Goal: Task Accomplishment & Management: Use online tool/utility

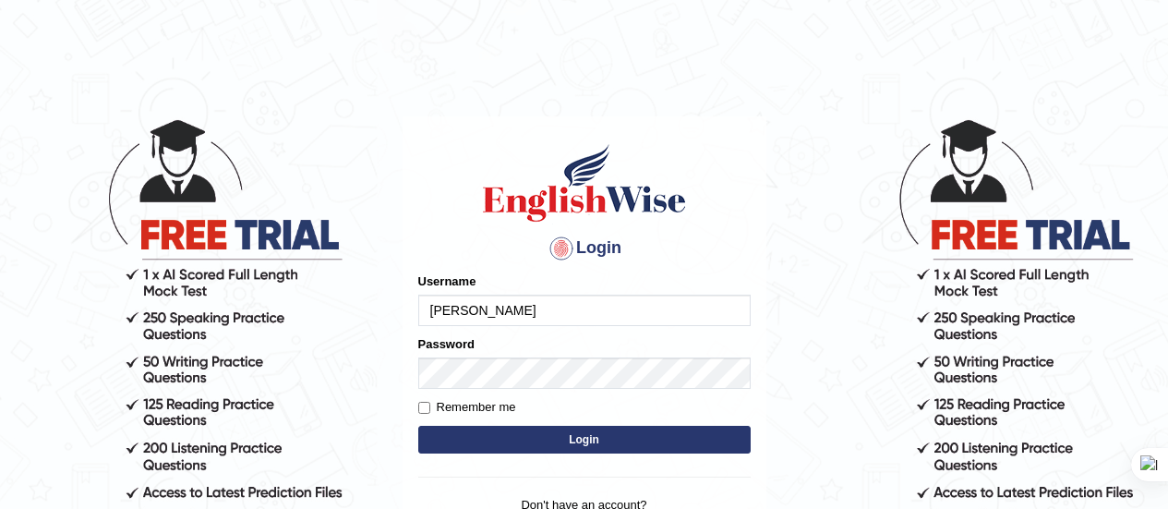
scroll to position [100, 0]
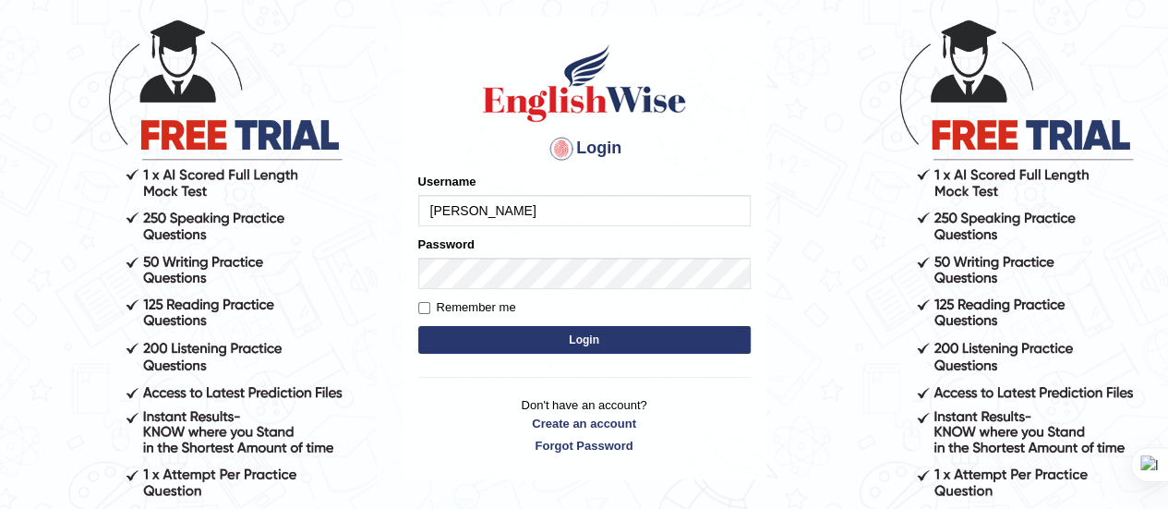
click at [552, 331] on button "Login" at bounding box center [584, 340] width 332 height 28
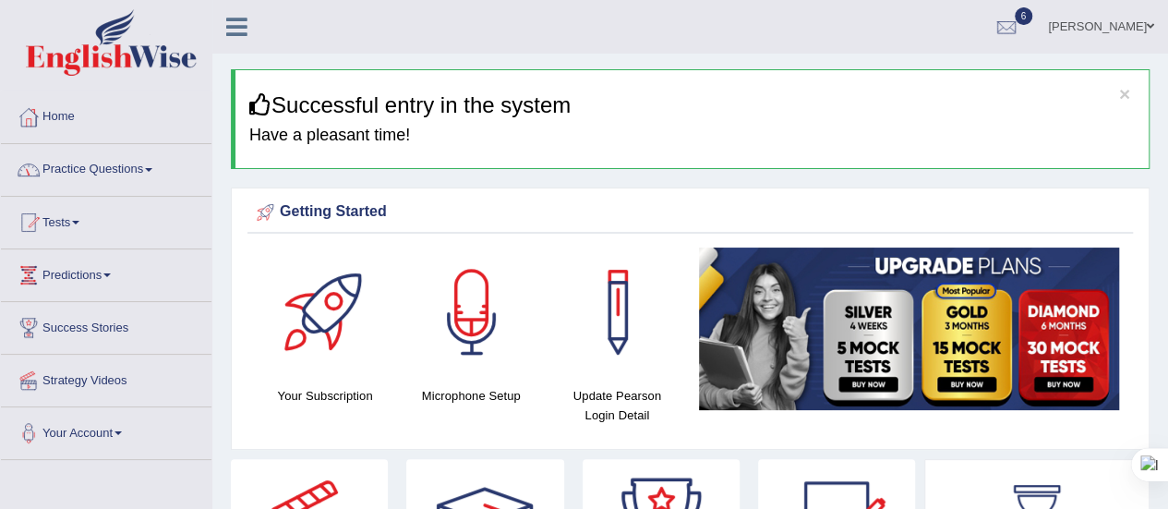
click at [161, 168] on link "Practice Questions" at bounding box center [106, 167] width 210 height 46
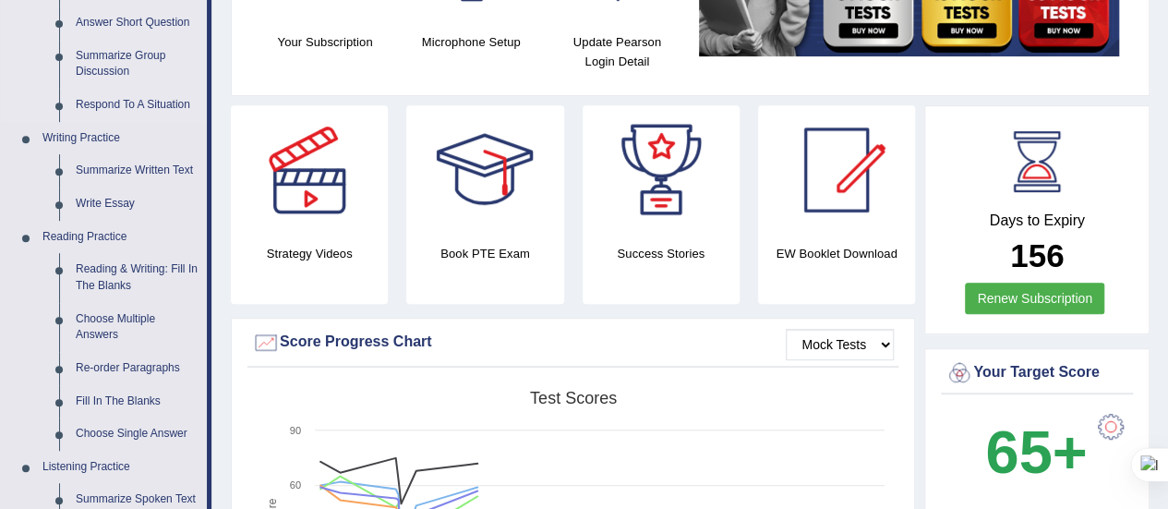
scroll to position [354, 0]
click at [116, 204] on link "Write Essay" at bounding box center [136, 202] width 139 height 33
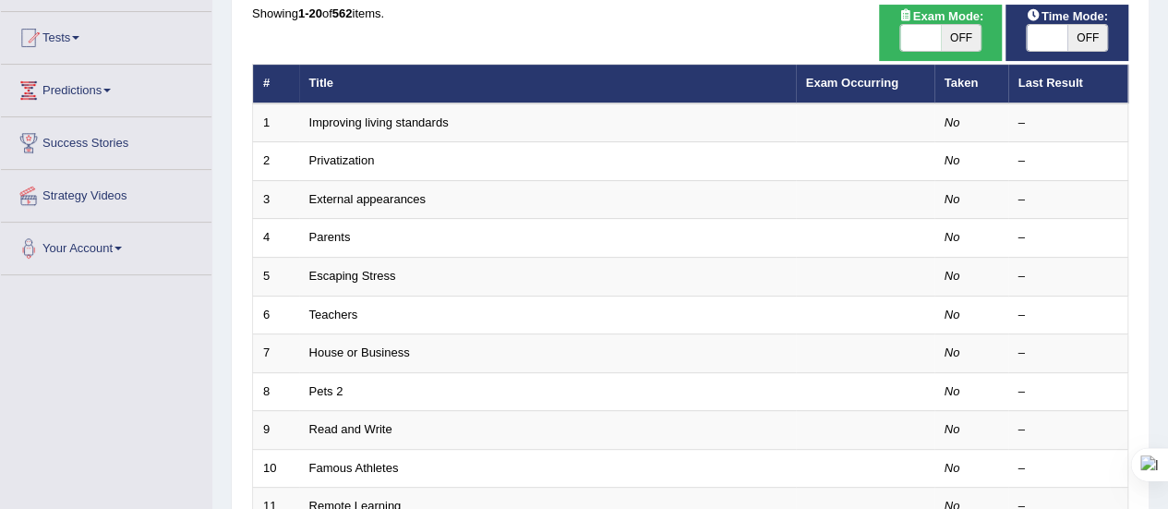
scroll to position [186, 0]
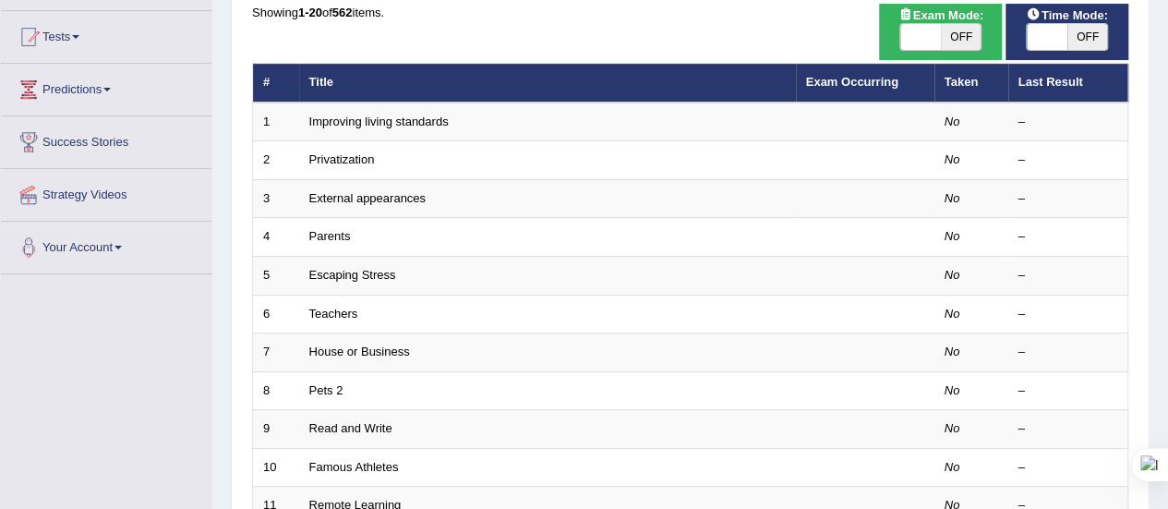
click at [962, 36] on span "OFF" at bounding box center [961, 37] width 41 height 26
checkbox input "true"
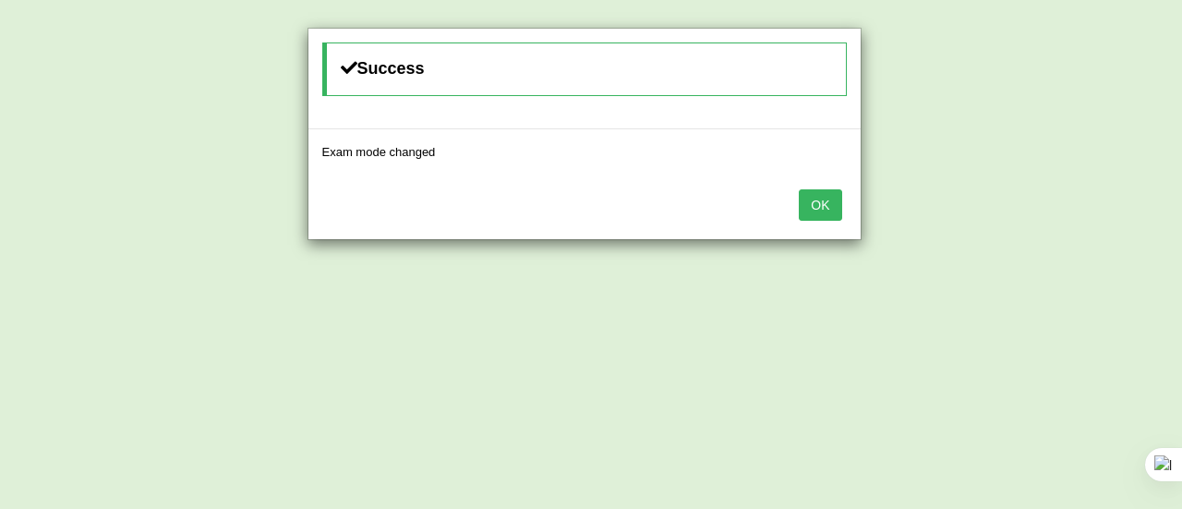
click at [848, 171] on div "Exam mode changed" at bounding box center [584, 151] width 552 height 45
click at [820, 200] on button "OK" at bounding box center [819, 204] width 42 height 31
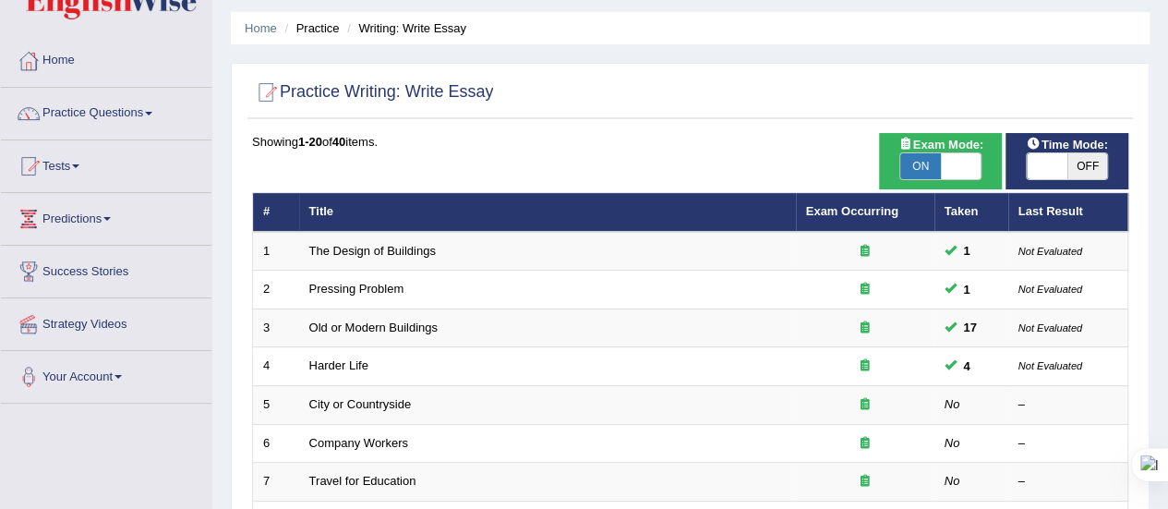
click at [1087, 175] on span "OFF" at bounding box center [1087, 166] width 41 height 26
checkbox input "true"
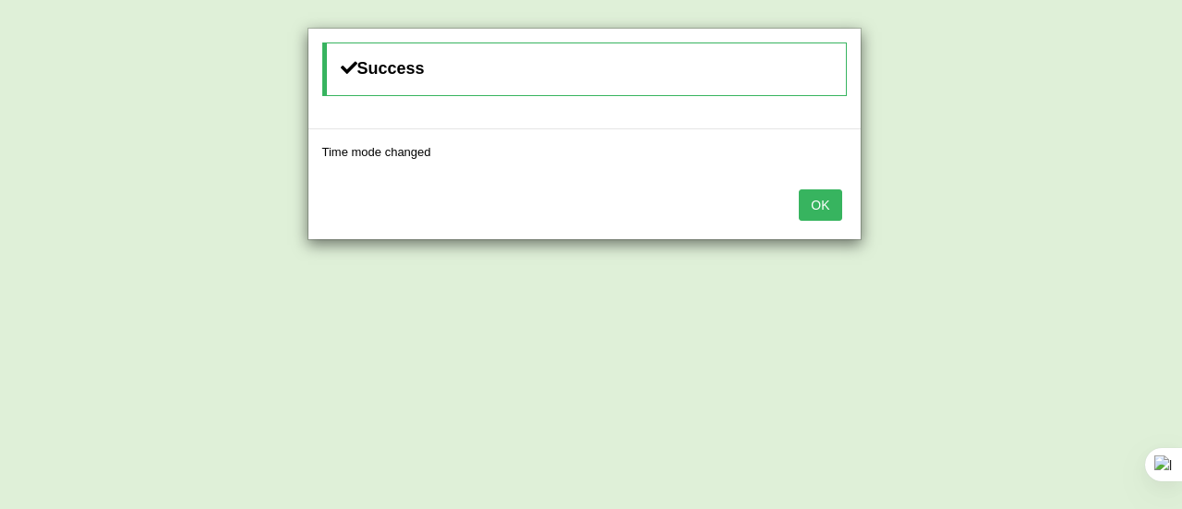
click at [814, 194] on button "OK" at bounding box center [819, 204] width 42 height 31
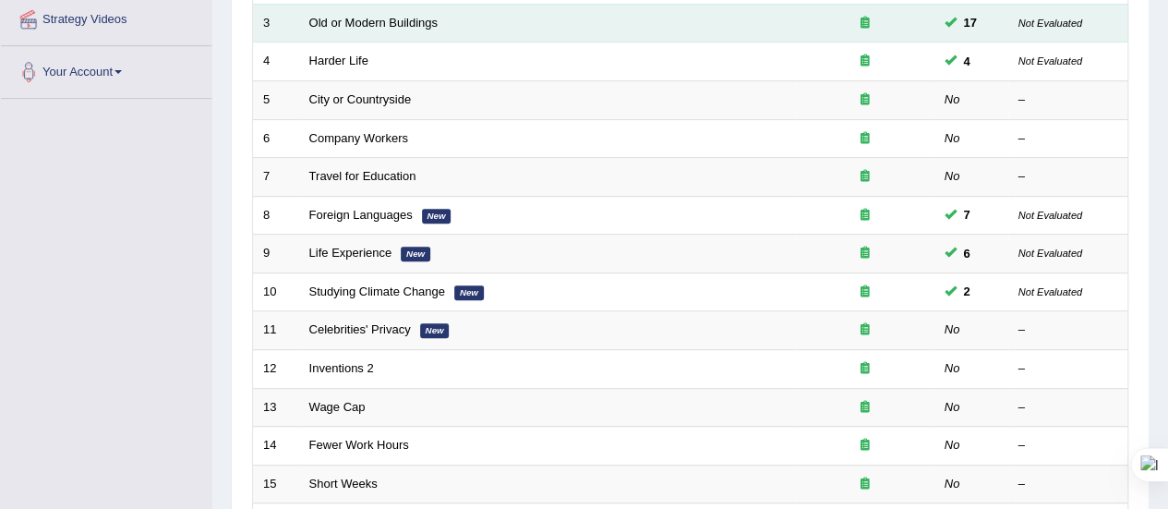
scroll to position [411, 0]
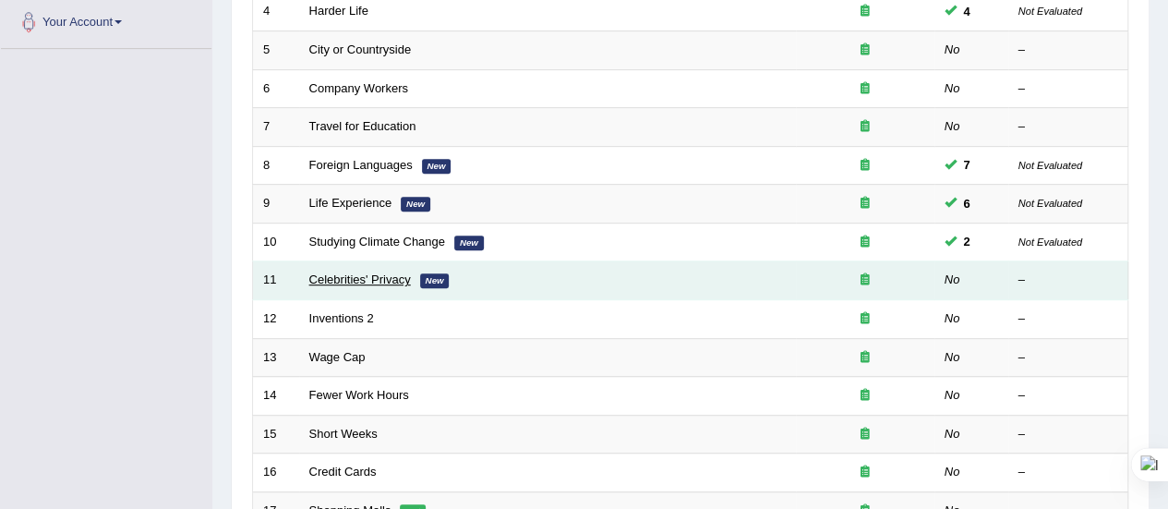
click at [370, 276] on link "Celebrities' Privacy" at bounding box center [360, 279] width 102 height 14
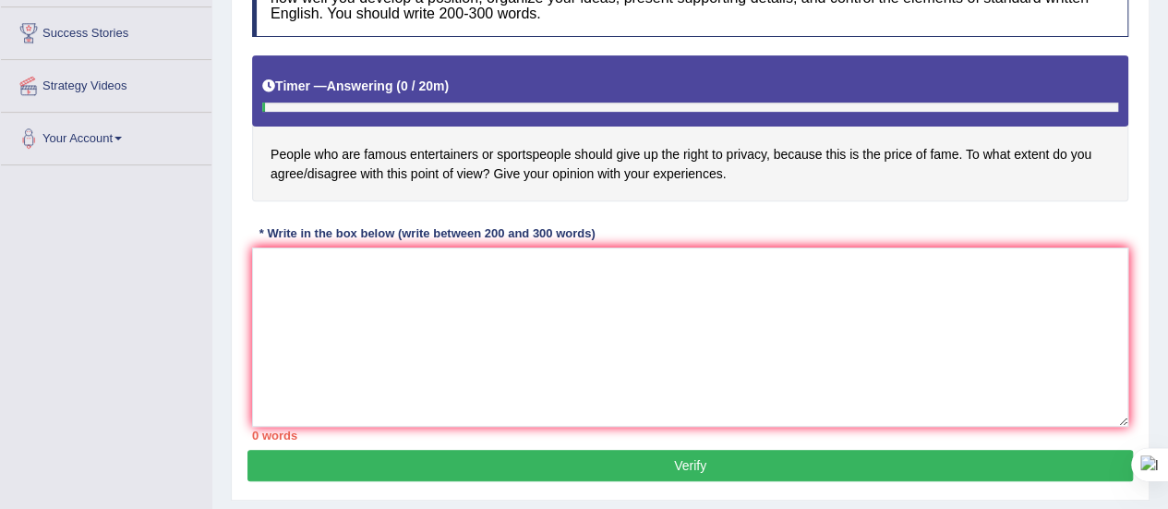
scroll to position [302, 0]
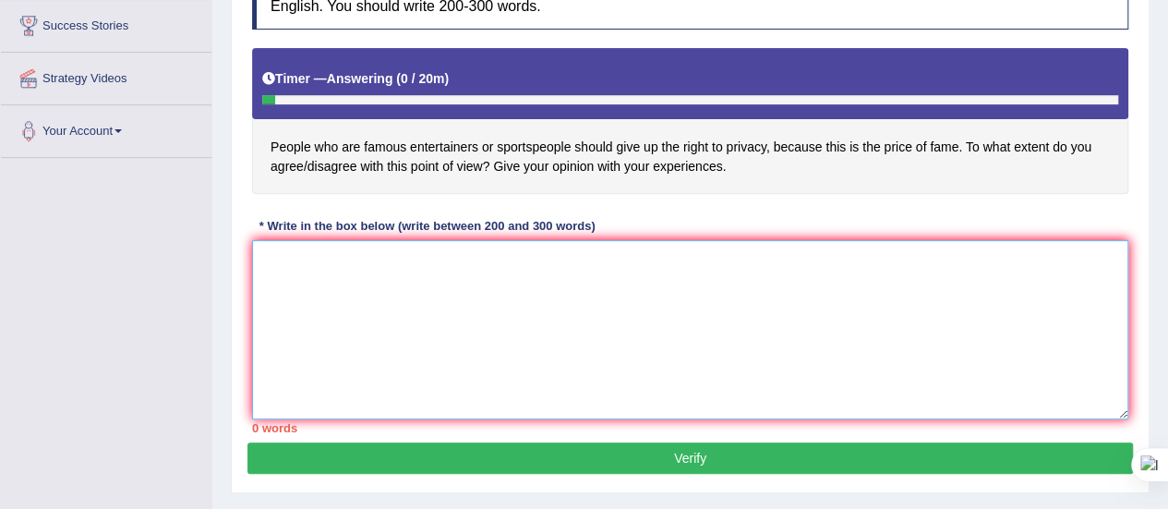
click at [277, 254] on textarea at bounding box center [690, 329] width 876 height 179
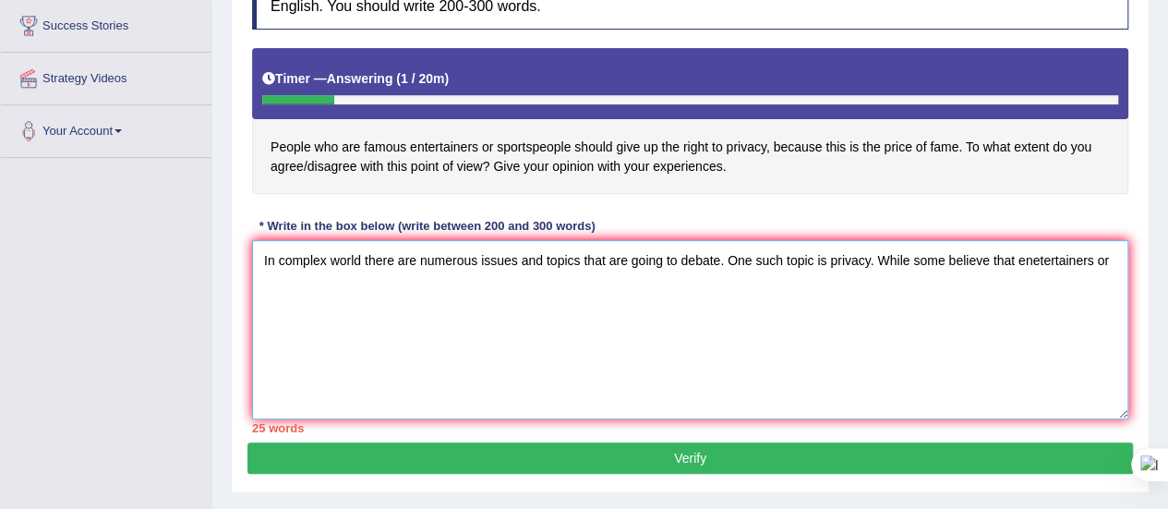
click at [1040, 259] on textarea "In complex world there are numerous issues and topics that are going to debate.…" at bounding box center [690, 329] width 876 height 179
click at [1097, 257] on textarea "In complex world there are numerous issues and topics that are going to debate.…" at bounding box center [690, 329] width 876 height 179
click at [1099, 257] on textarea "In complex world there are numerous issues and topics that are going to debate.…" at bounding box center [690, 329] width 876 height 179
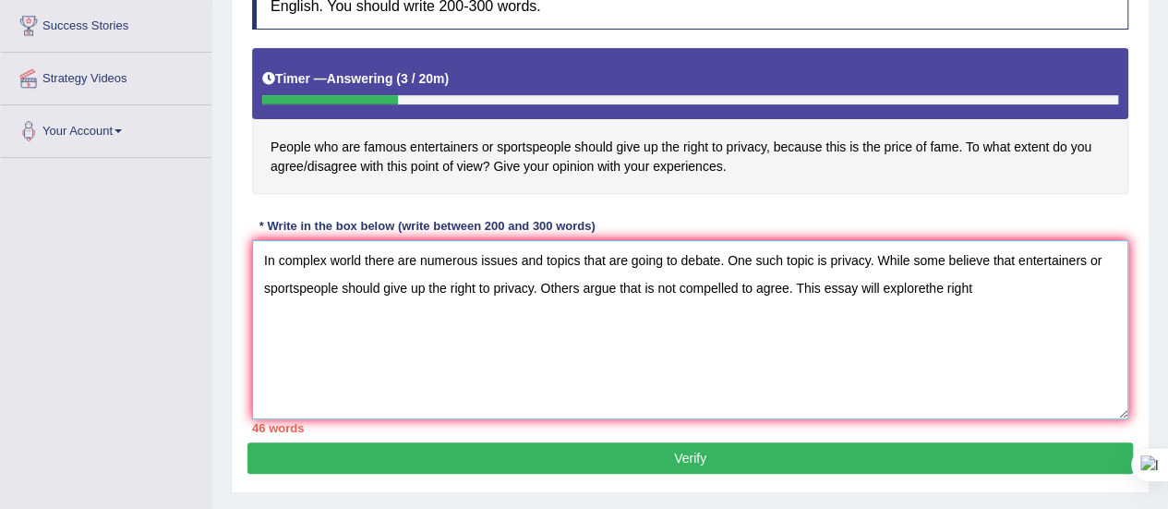
click at [922, 287] on textarea "In complex world there are numerous issues and topics that are going to debate.…" at bounding box center [690, 329] width 876 height 179
click at [978, 287] on textarea "In complex world there are numerous issues and topics that are going to debate.…" at bounding box center [690, 329] width 876 height 179
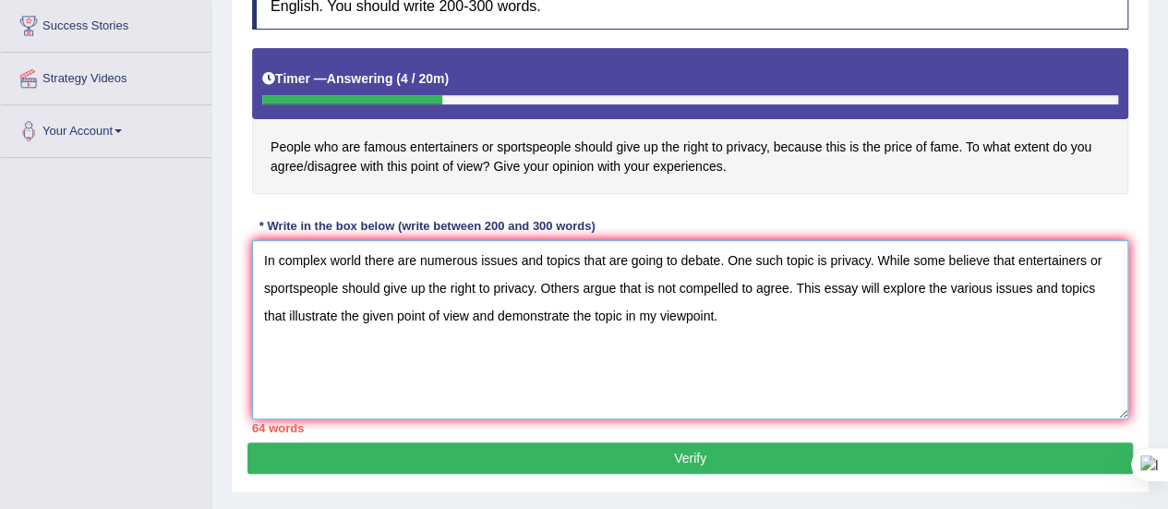
click at [273, 258] on textarea "In complex world there are numerous issues and topics that are going to debate.…" at bounding box center [690, 329] width 876 height 179
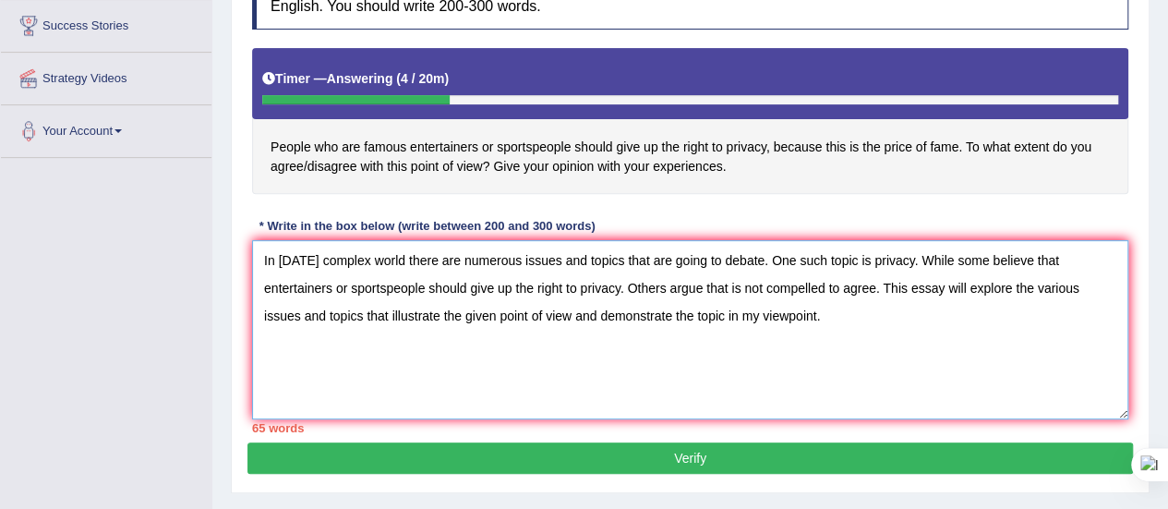
click at [834, 318] on textarea "In [DATE] complex world there are numerous issues and topics that are going to …" at bounding box center [690, 329] width 876 height 179
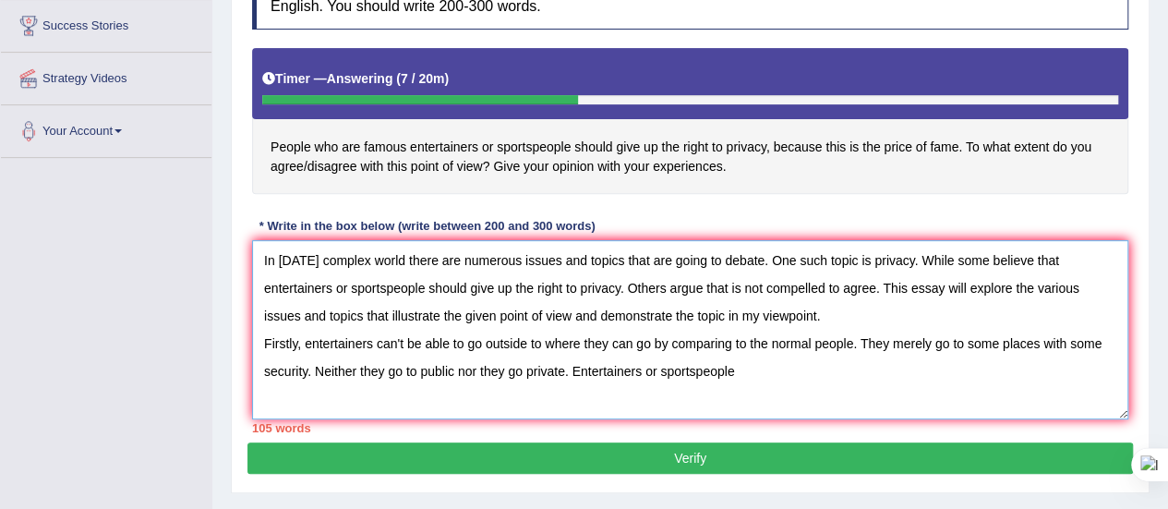
click at [834, 318] on textarea "In [DATE] complex world there are numerous issues and topics that are going to …" at bounding box center [690, 329] width 876 height 179
click at [734, 361] on textarea "In today's complex world there are numerous issues and topics that are going to…" at bounding box center [690, 329] width 876 height 179
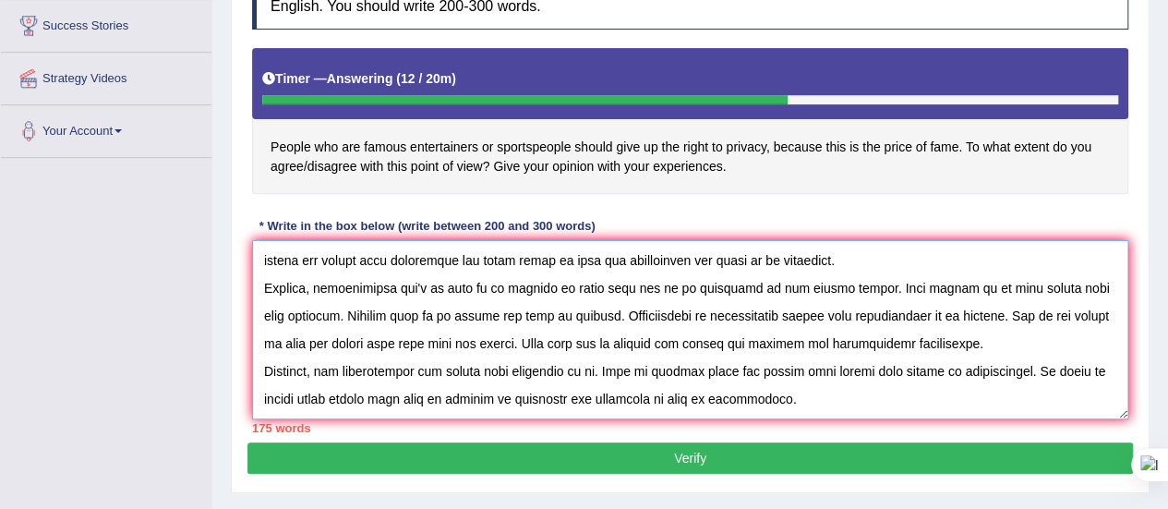
scroll to position [83, 0]
drag, startPoint x: 320, startPoint y: 351, endPoint x: 745, endPoint y: 426, distance: 431.1
click at [745, 426] on div "Instructions: You will have 20 minutes to plan, write and revise an essay about…" at bounding box center [689, 192] width 885 height 500
click at [525, 379] on textarea at bounding box center [690, 329] width 876 height 179
click at [789, 371] on textarea at bounding box center [690, 329] width 876 height 179
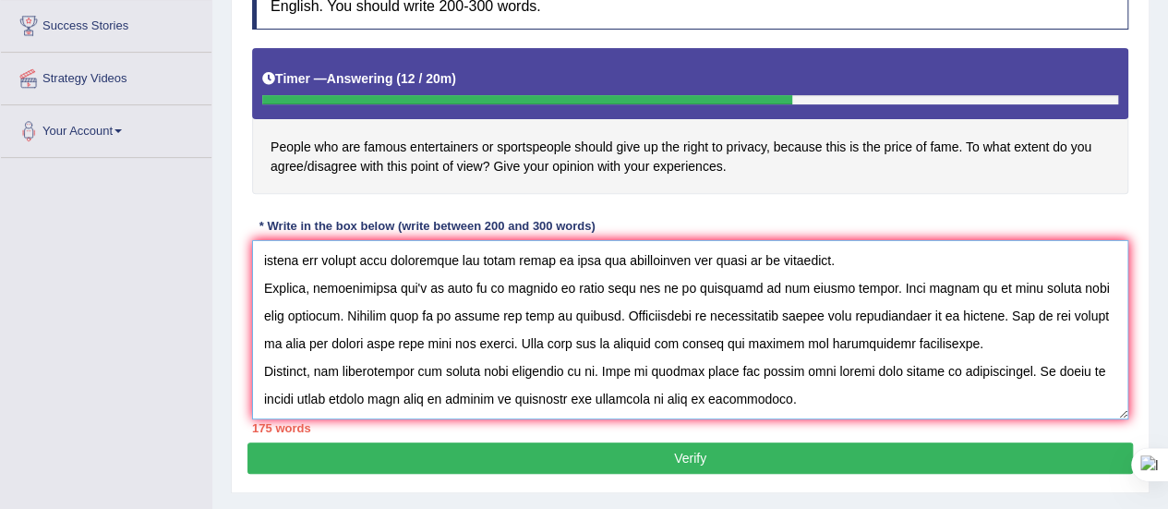
click at [796, 370] on textarea at bounding box center [690, 329] width 876 height 179
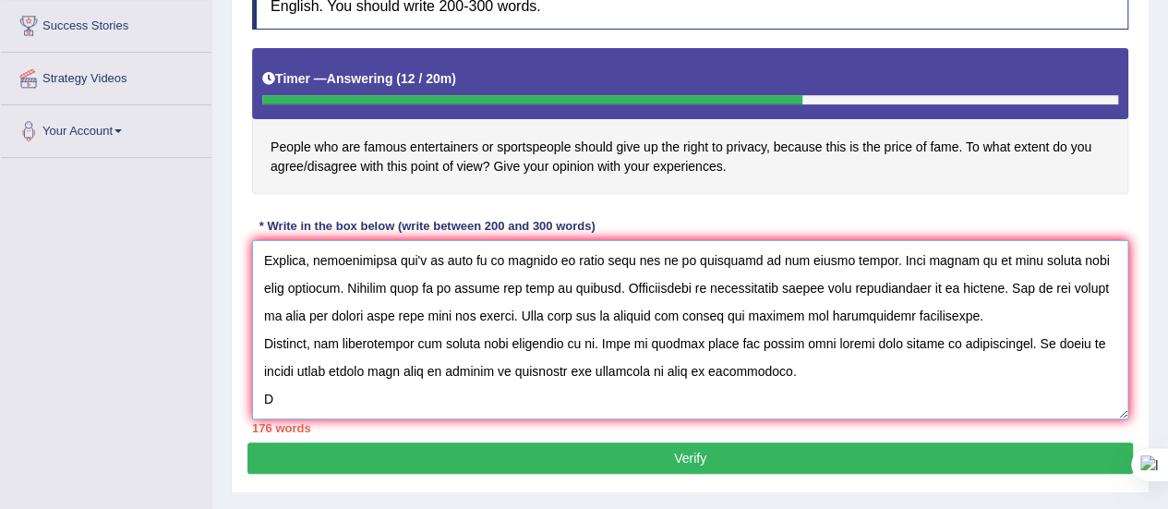
paste textarea "the entertainers are having some struggles to go. This is because there are hav…"
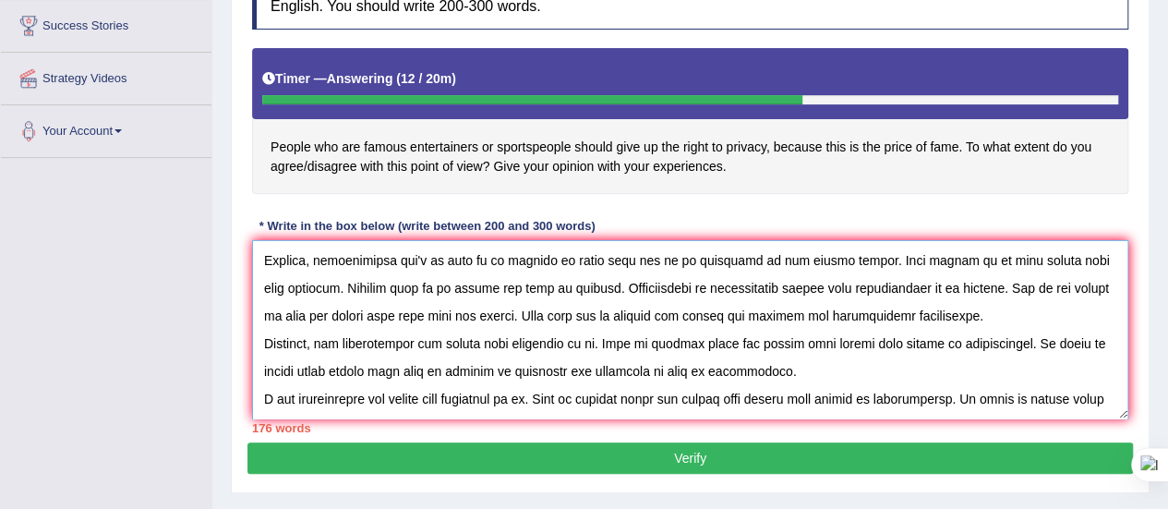
scroll to position [126, 0]
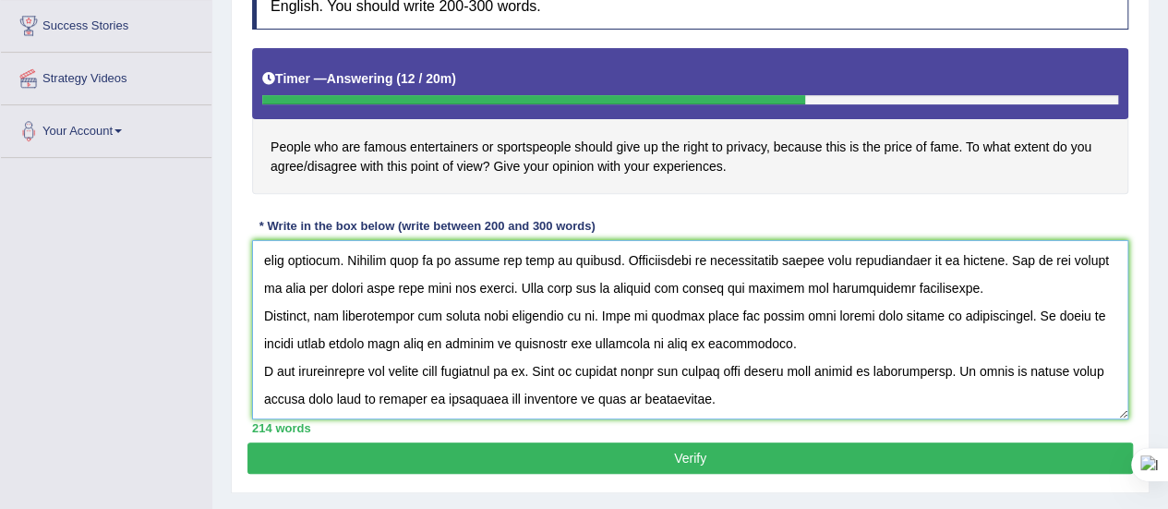
click at [273, 357] on textarea at bounding box center [690, 329] width 876 height 179
click at [271, 352] on textarea at bounding box center [690, 329] width 876 height 179
click at [750, 381] on textarea at bounding box center [690, 329] width 876 height 179
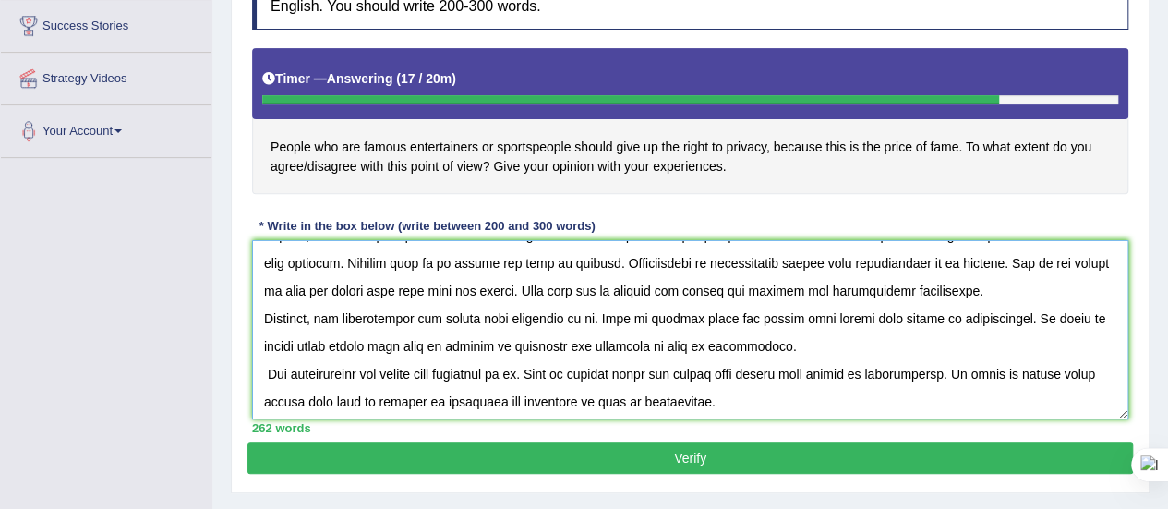
scroll to position [109, 0]
click at [265, 368] on textarea at bounding box center [690, 329] width 876 height 179
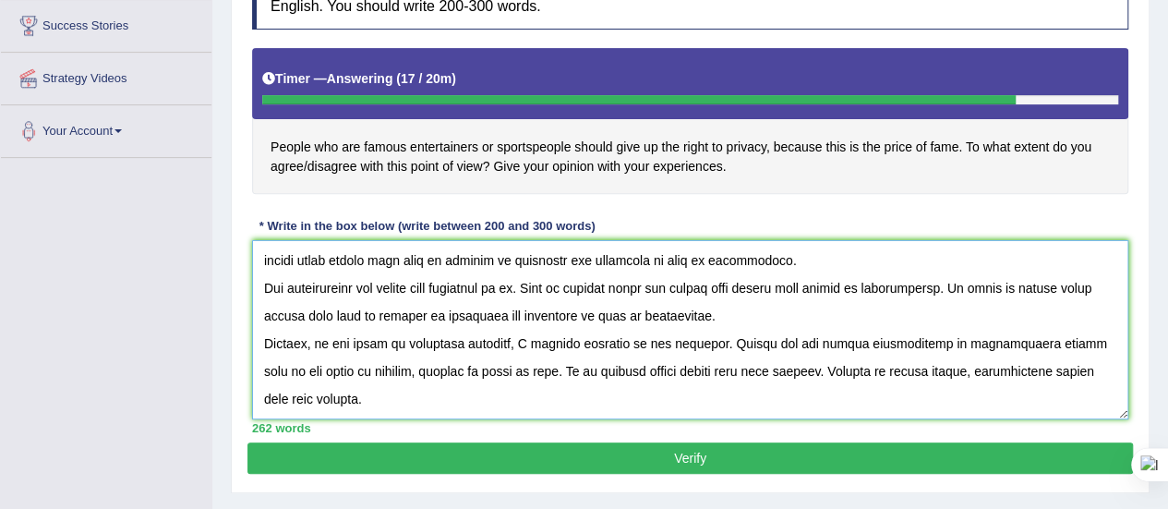
scroll to position [249, 0]
click at [353, 341] on textarea at bounding box center [690, 329] width 876 height 179
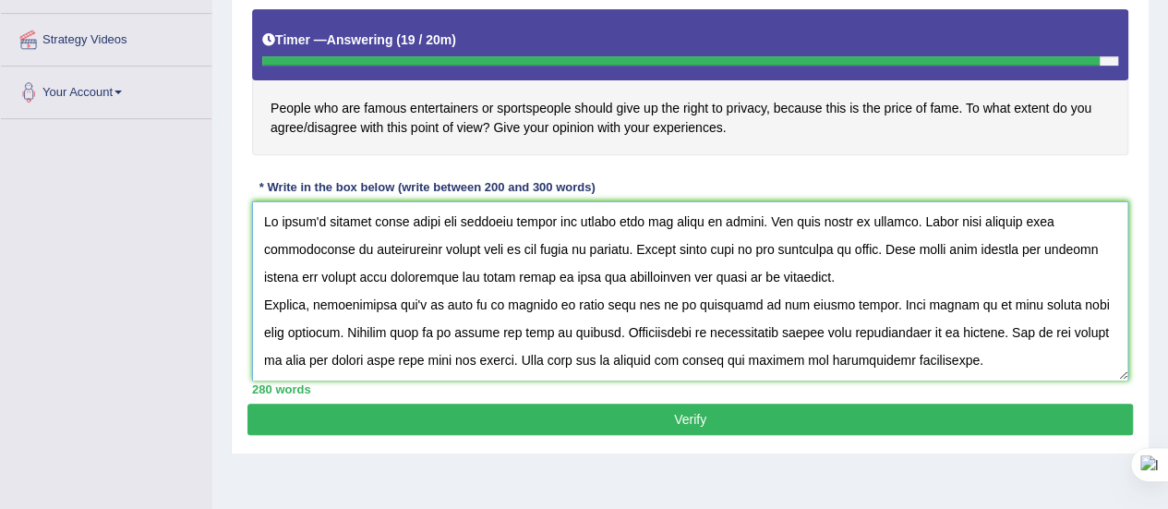
scroll to position [345, 0]
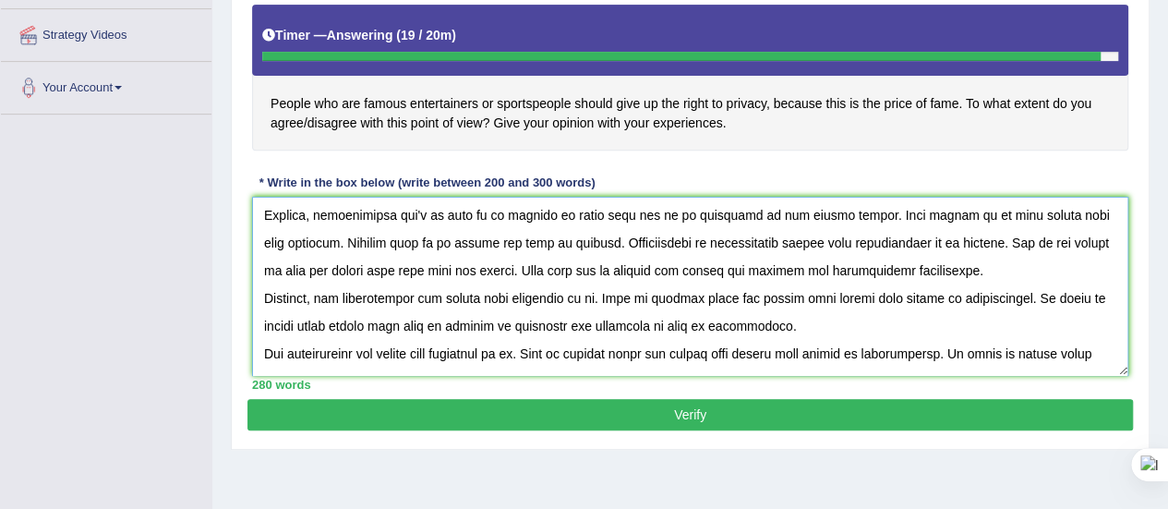
click at [507, 254] on textarea at bounding box center [690, 286] width 876 height 179
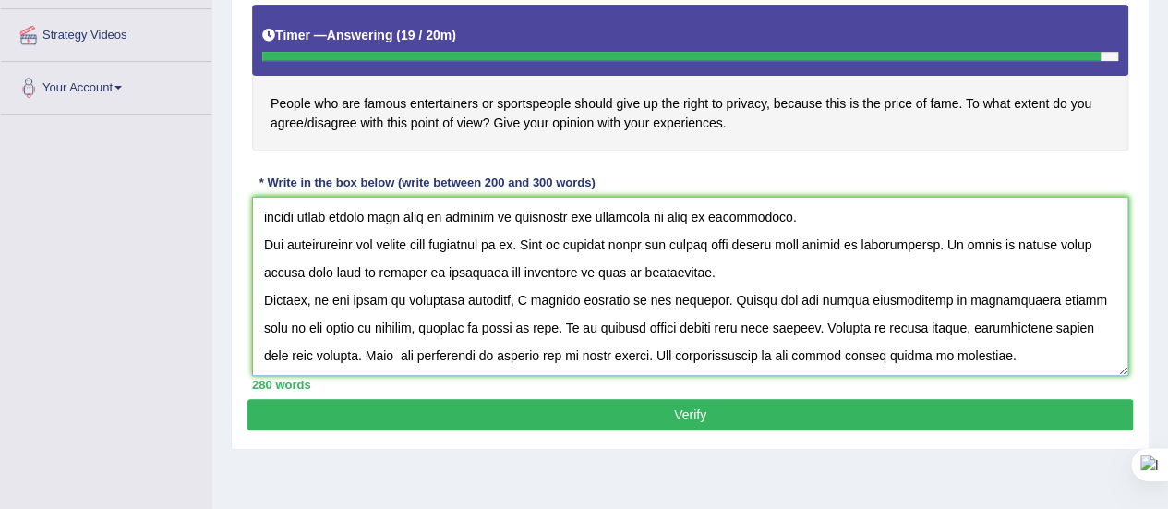
scroll to position [460, 0]
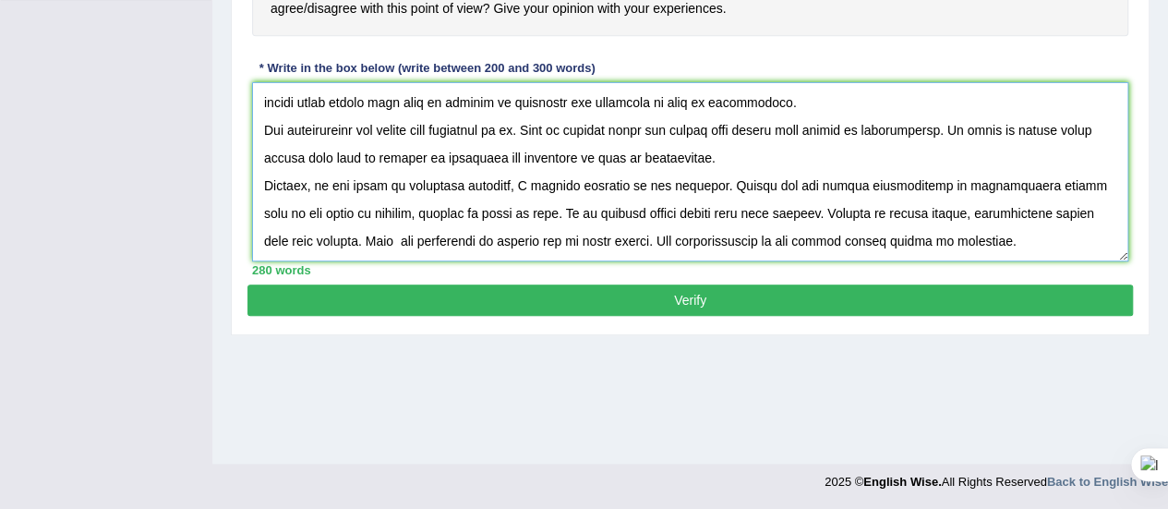
type textarea "In today's complex world there are numerous issues and topics that are going to…"
click at [534, 287] on button "Verify" at bounding box center [689, 299] width 885 height 31
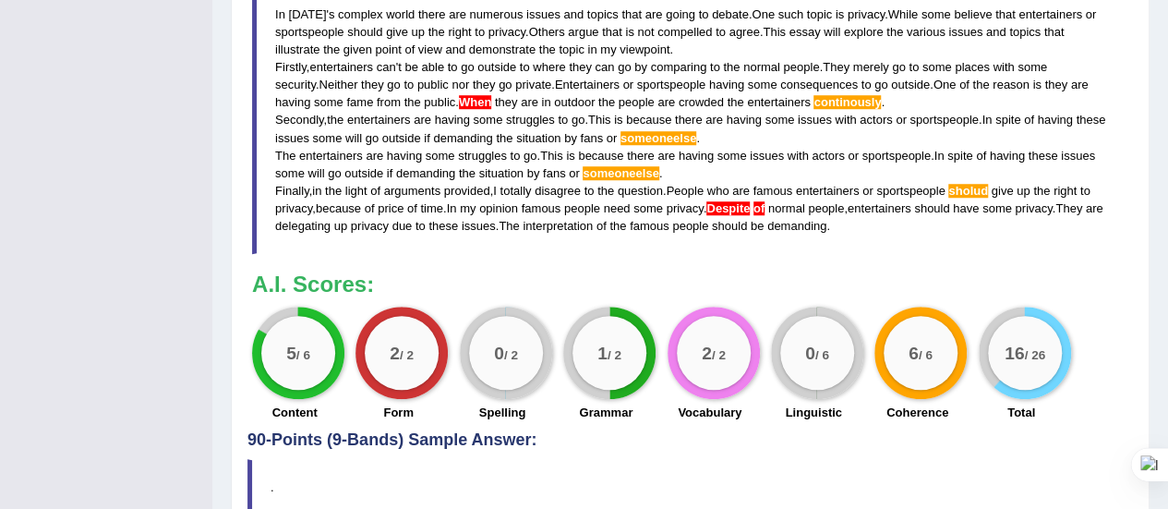
scroll to position [690, 0]
click at [787, 197] on blockquote "In today ' s complex world there are numerous issues and topics that are going …" at bounding box center [690, 119] width 876 height 268
click at [651, 191] on span "question" at bounding box center [640, 190] width 45 height 14
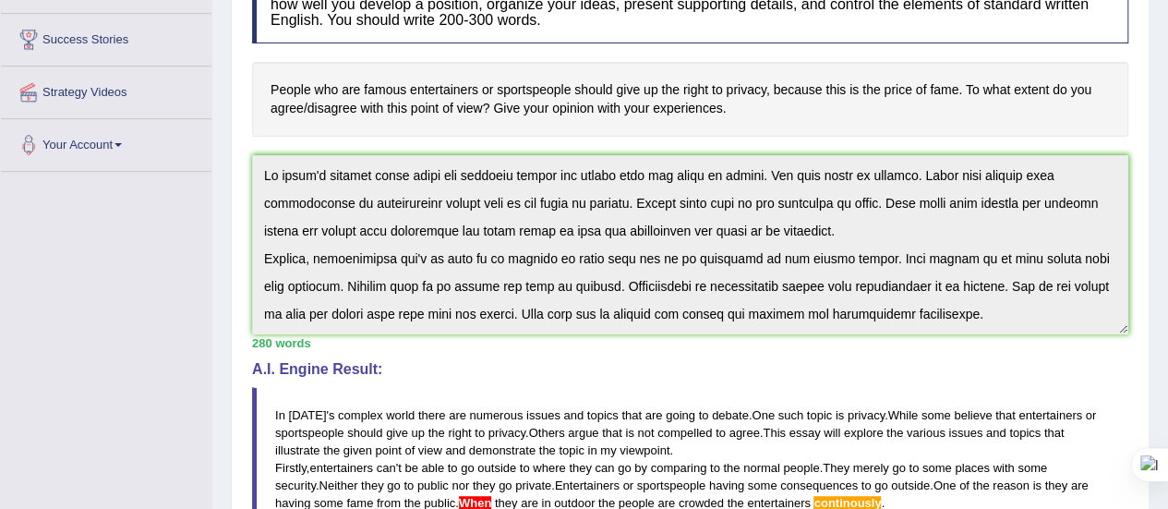
scroll to position [249, 0]
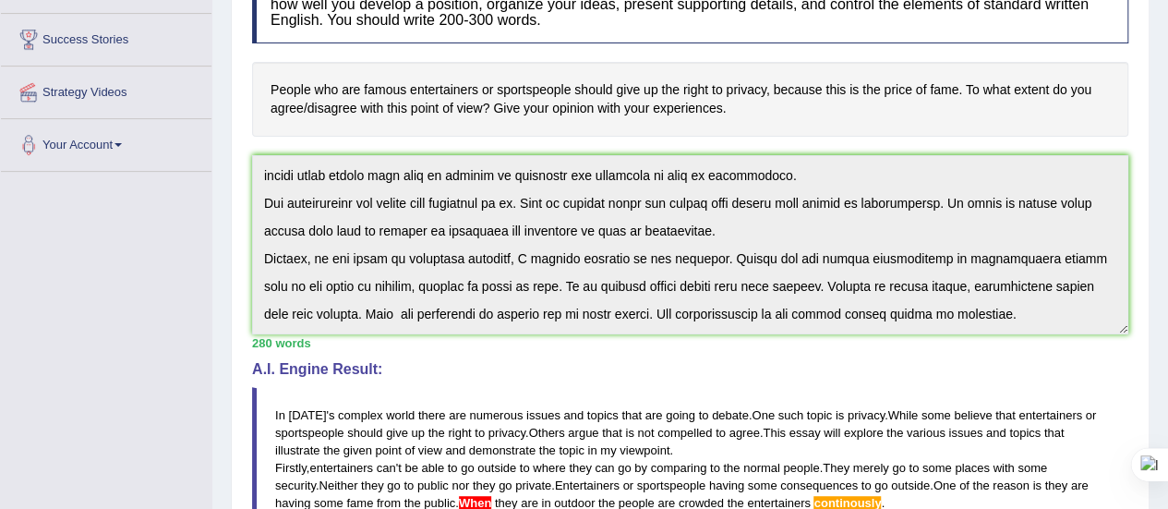
click at [845, 400] on div "Instructions: You will have 20 minutes to plan, write and revise an essay about…" at bounding box center [689, 394] width 885 height 876
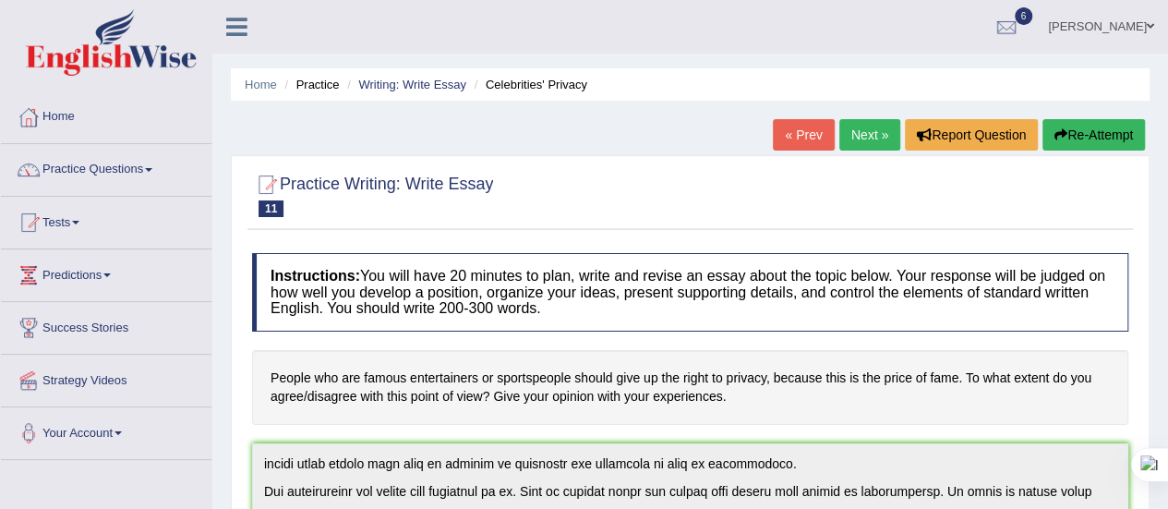
click at [1090, 144] on button "Re-Attempt" at bounding box center [1093, 134] width 102 height 31
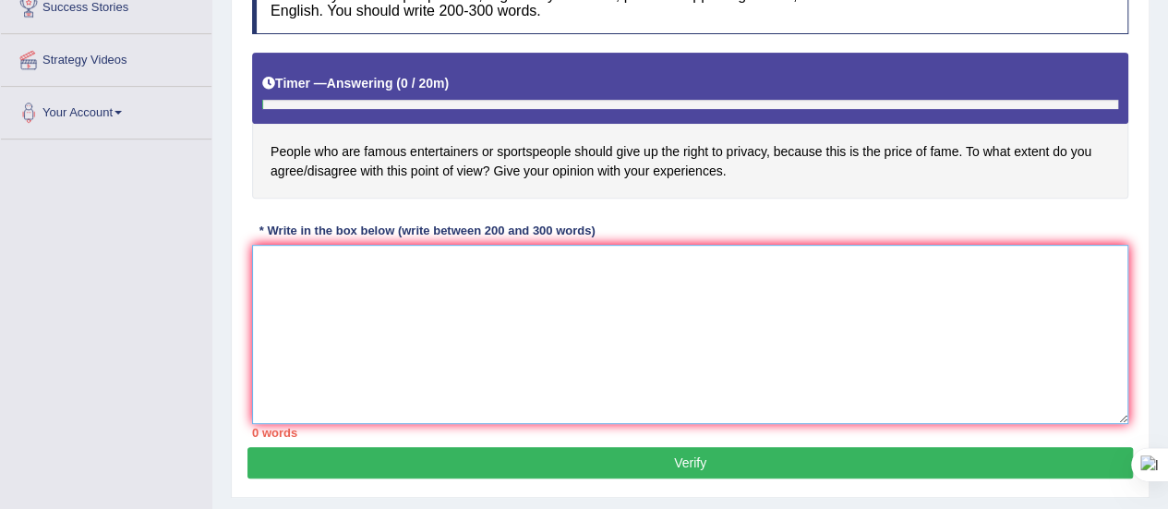
click at [321, 282] on textarea at bounding box center [690, 334] width 876 height 179
paste textarea "In today's complex world there are numerous issues and topics that are going to…"
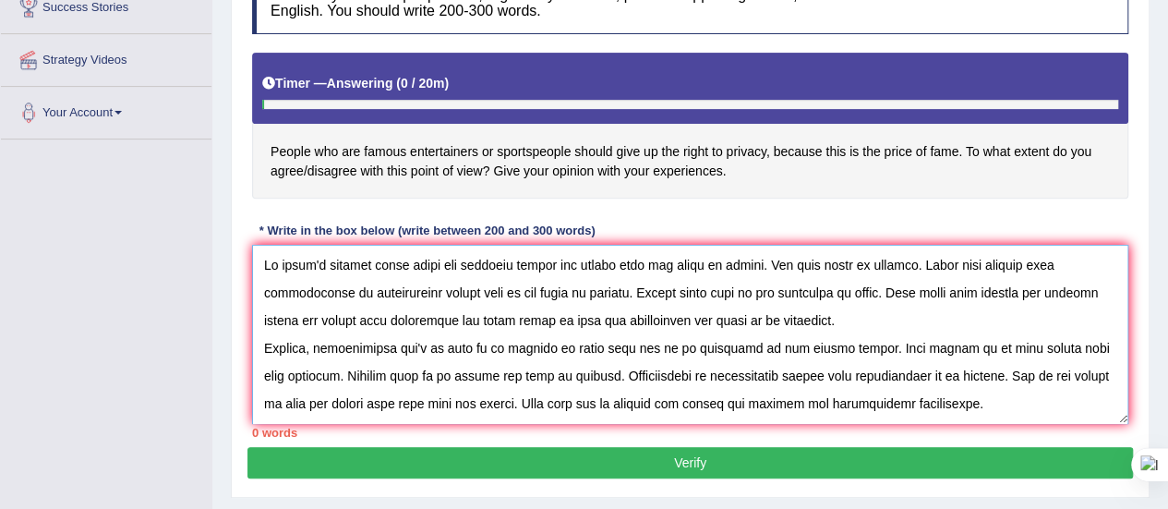
scroll to position [237, 0]
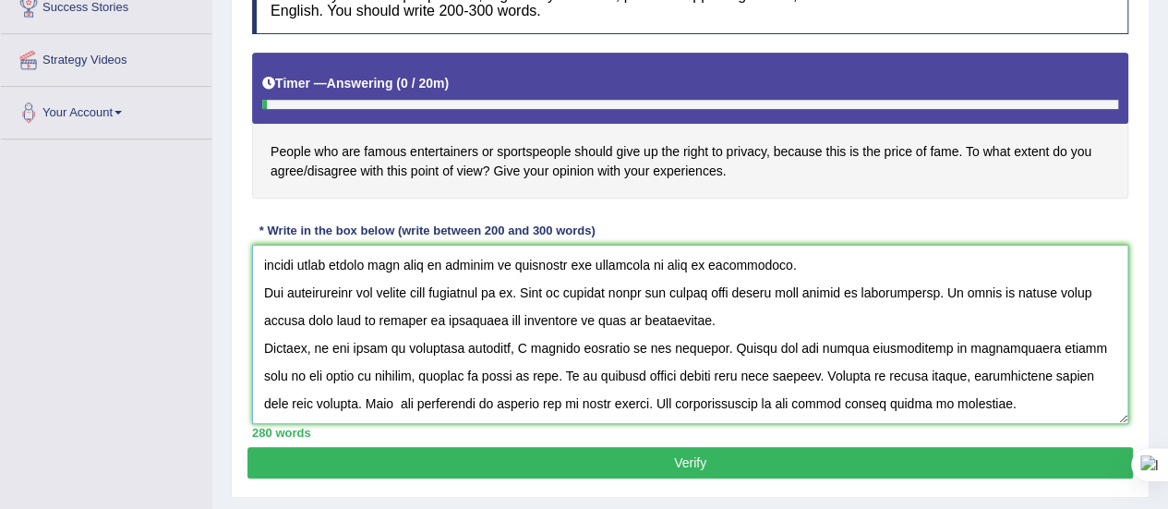
click at [723, 272] on textarea at bounding box center [690, 334] width 876 height 179
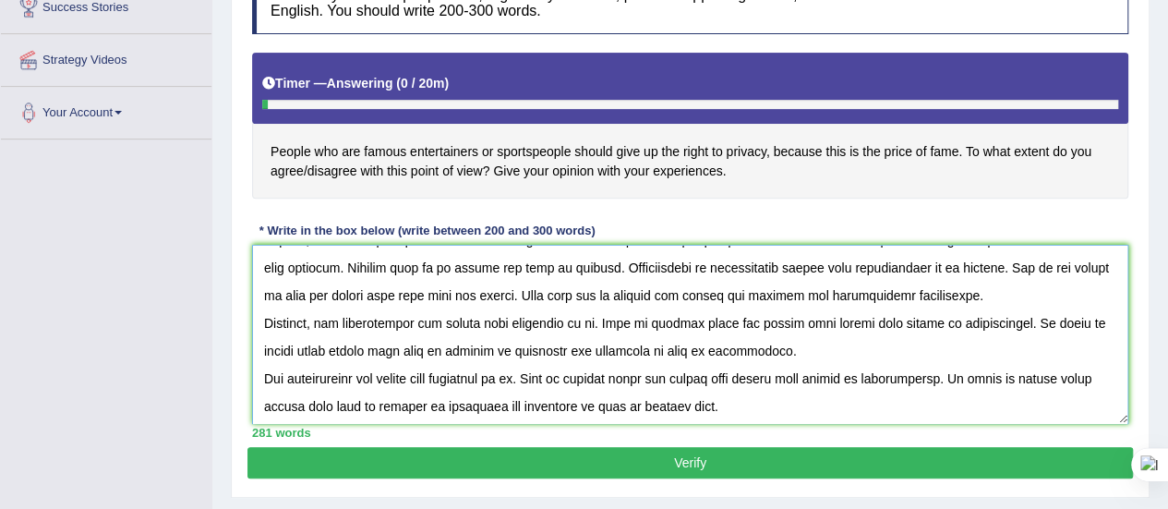
scroll to position [106, 0]
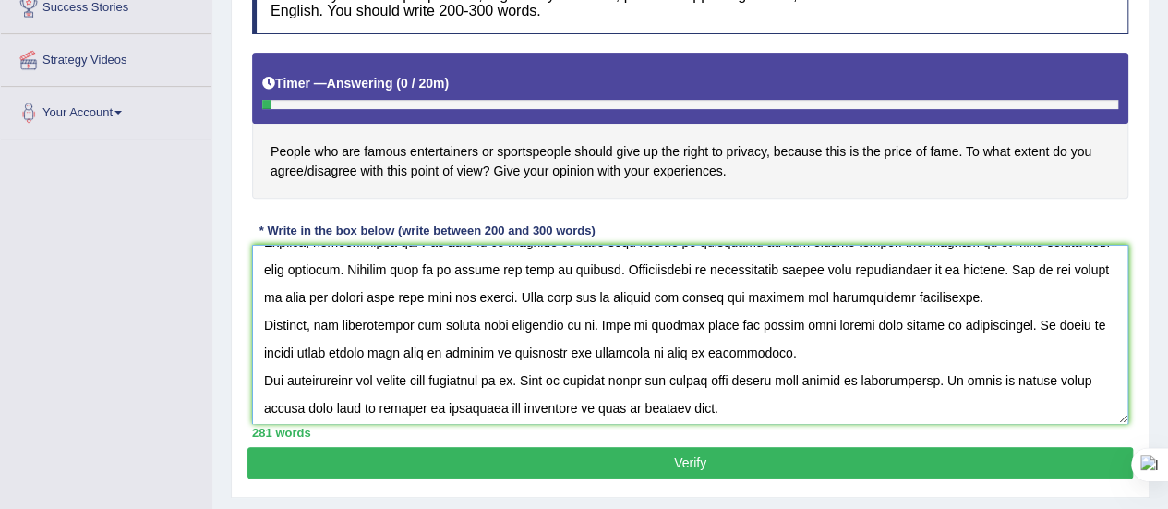
click at [766, 348] on textarea at bounding box center [690, 334] width 876 height 179
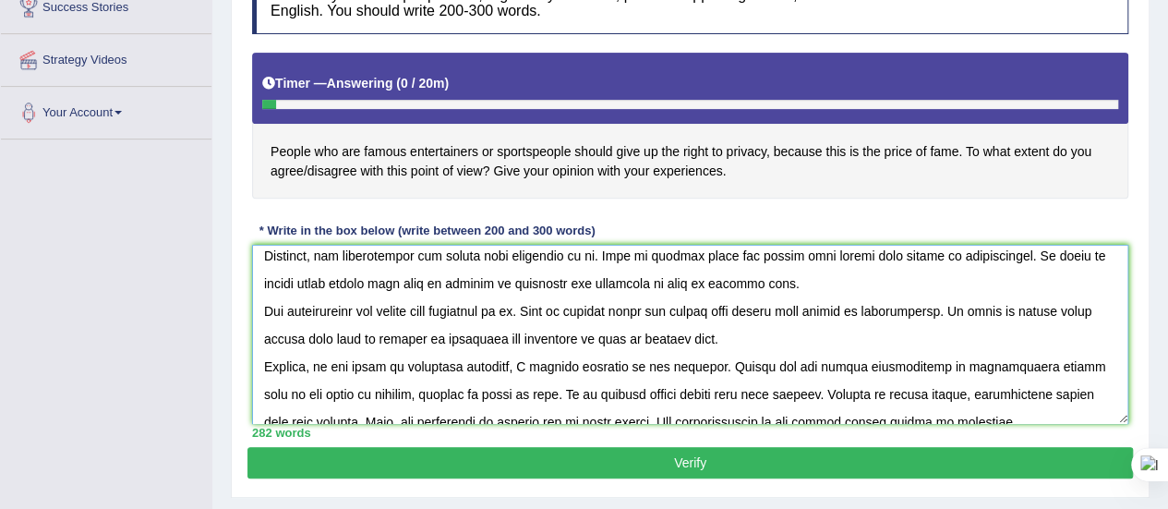
click at [752, 333] on textarea at bounding box center [690, 334] width 876 height 179
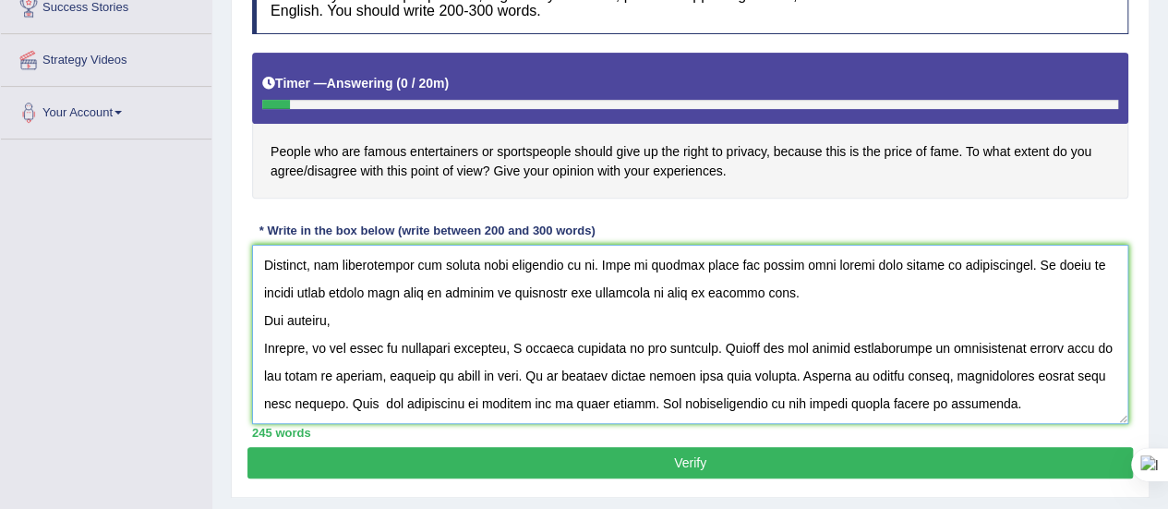
click at [752, 333] on textarea at bounding box center [690, 334] width 876 height 179
click at [353, 306] on textarea at bounding box center [690, 334] width 876 height 179
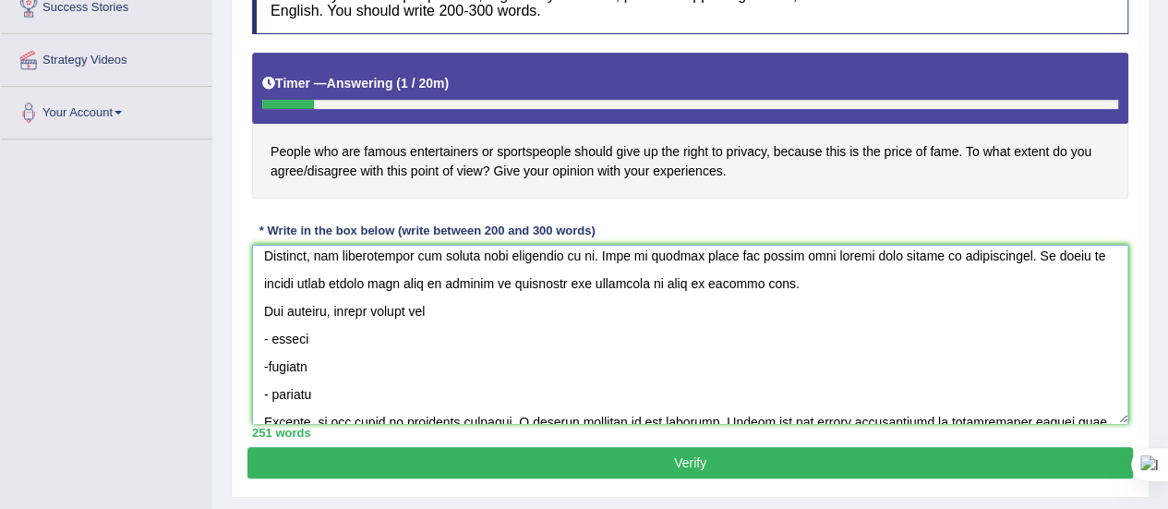
click at [269, 366] on textarea at bounding box center [690, 334] width 876 height 179
click at [270, 336] on textarea at bounding box center [690, 334] width 876 height 179
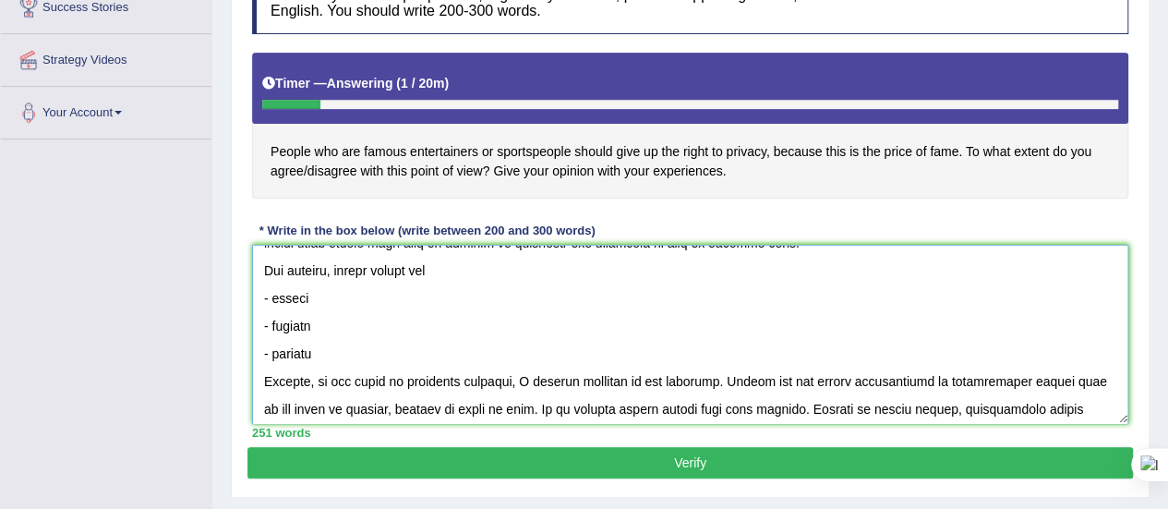
scroll to position [210, 0]
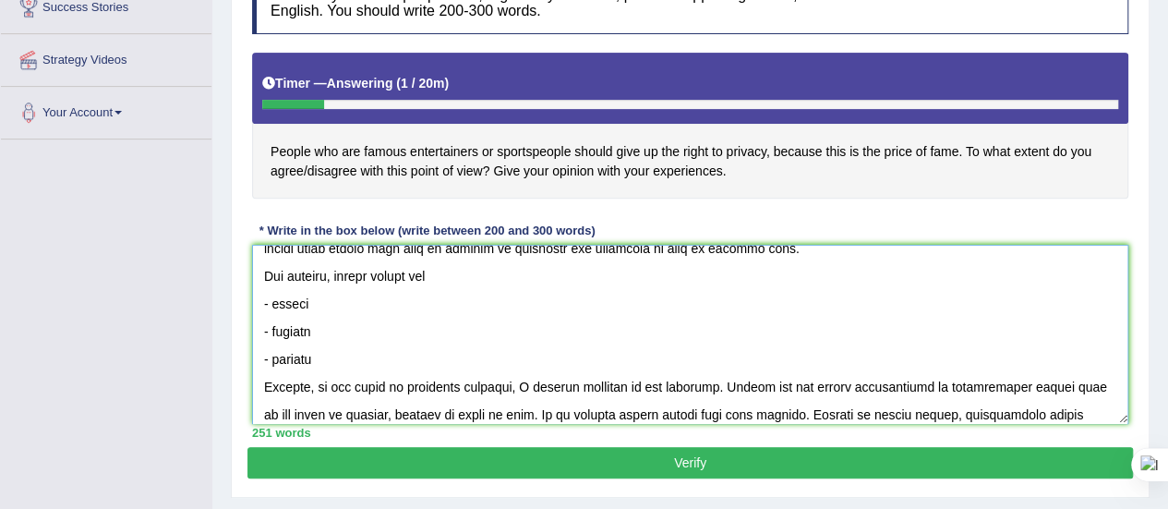
click at [321, 355] on textarea at bounding box center [690, 334] width 876 height 179
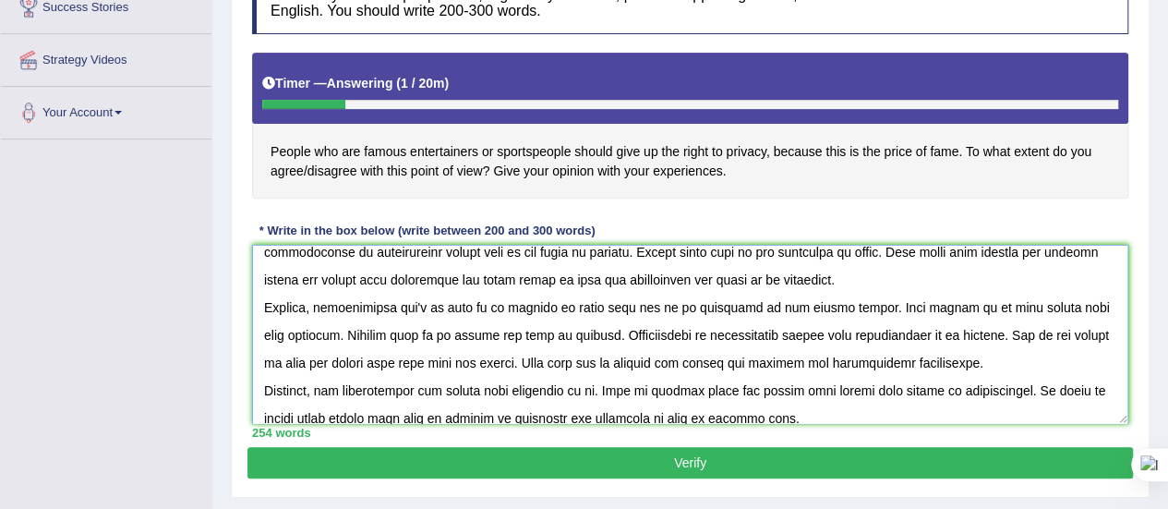
scroll to position [40, 0]
click at [958, 359] on textarea at bounding box center [690, 334] width 876 height 179
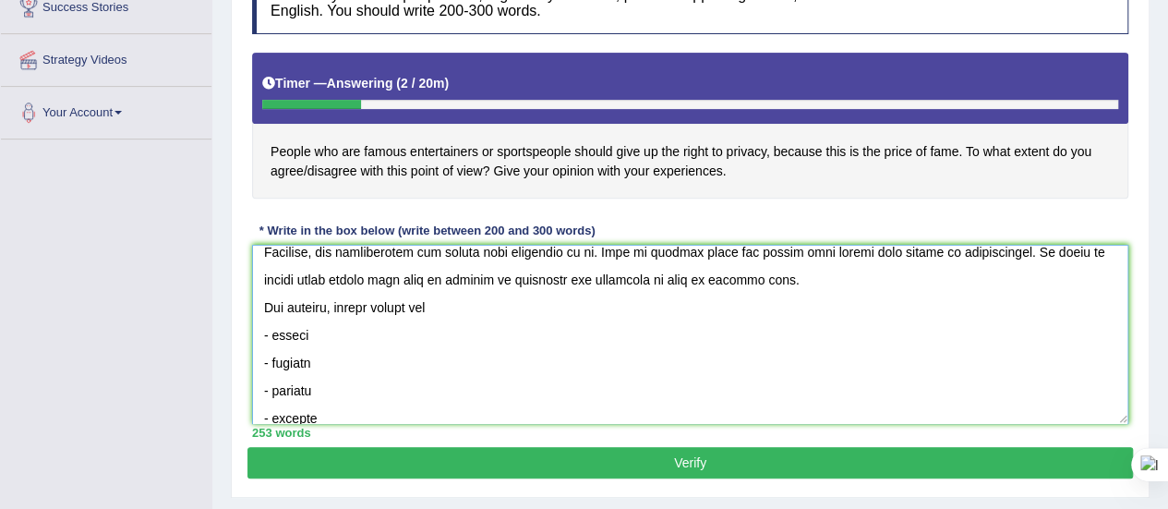
scroll to position [360, 0]
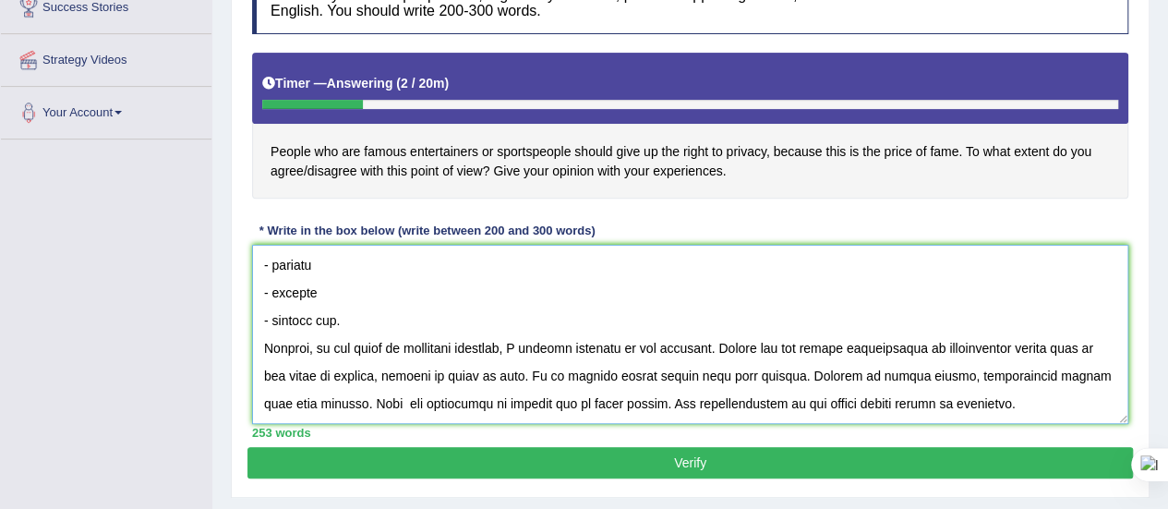
click at [852, 317] on textarea at bounding box center [690, 334] width 876 height 179
click at [336, 260] on textarea at bounding box center [690, 334] width 876 height 179
click at [329, 260] on textarea at bounding box center [690, 334] width 876 height 179
click at [267, 296] on textarea at bounding box center [690, 334] width 876 height 179
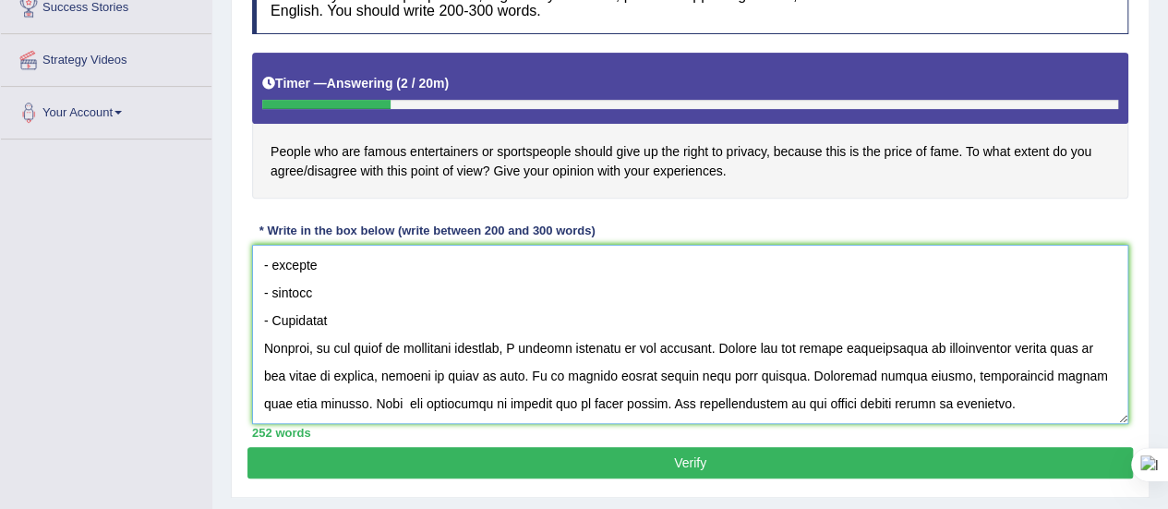
click at [276, 265] on textarea at bounding box center [690, 334] width 876 height 179
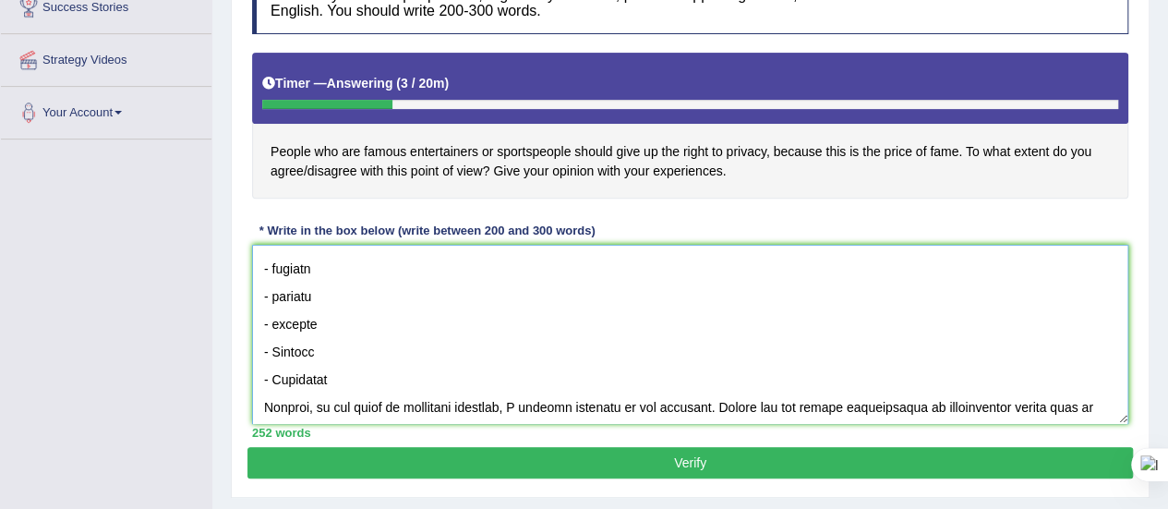
scroll to position [272, 0]
click at [276, 318] on textarea at bounding box center [690, 334] width 876 height 179
click at [277, 294] on textarea at bounding box center [690, 334] width 876 height 179
click at [278, 269] on textarea at bounding box center [690, 334] width 876 height 179
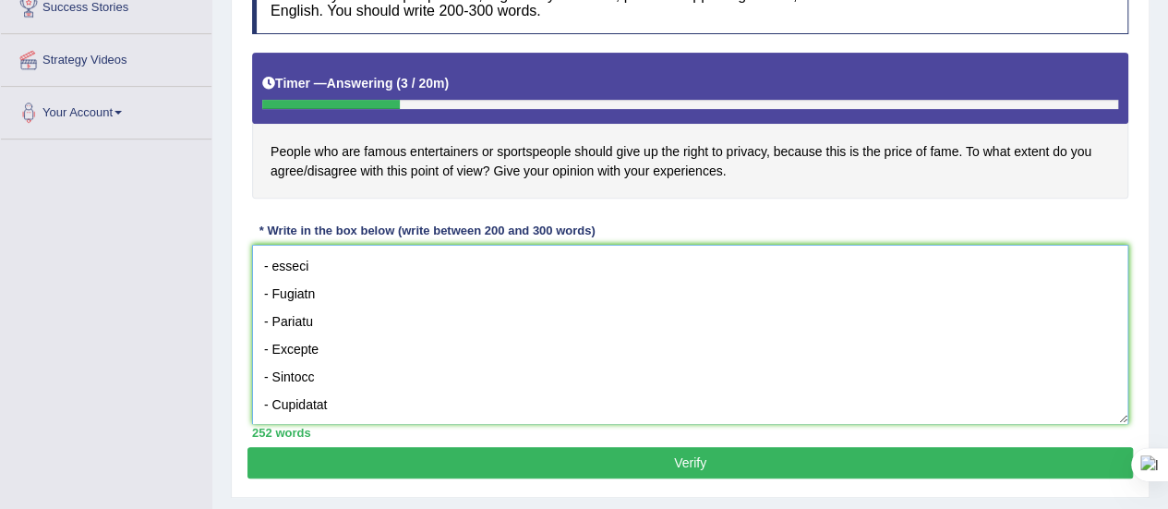
scroll to position [245, 0]
click at [277, 267] on textarea at bounding box center [690, 334] width 876 height 179
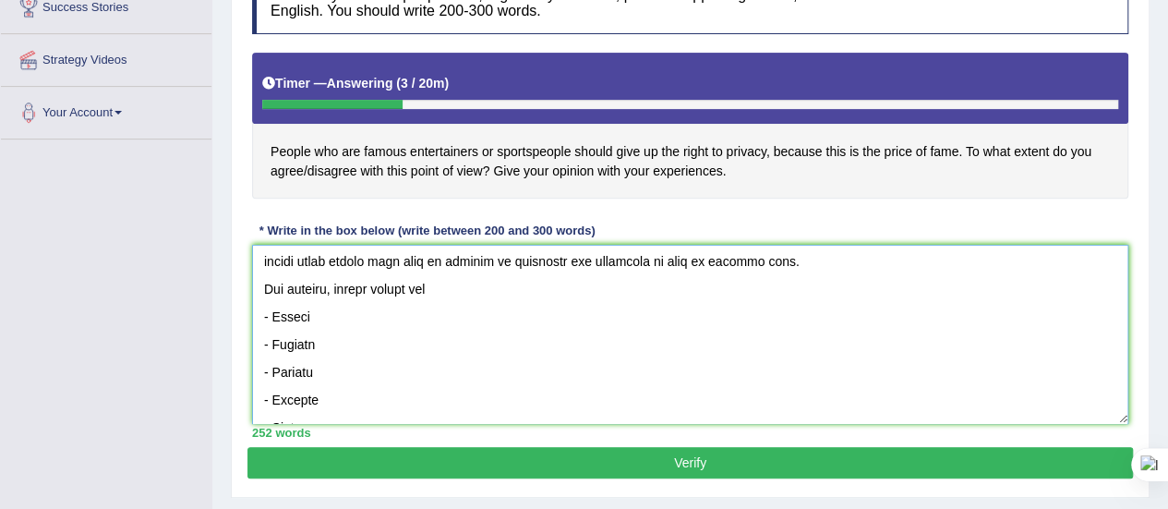
scroll to position [197, 0]
click at [284, 283] on textarea at bounding box center [690, 334] width 876 height 179
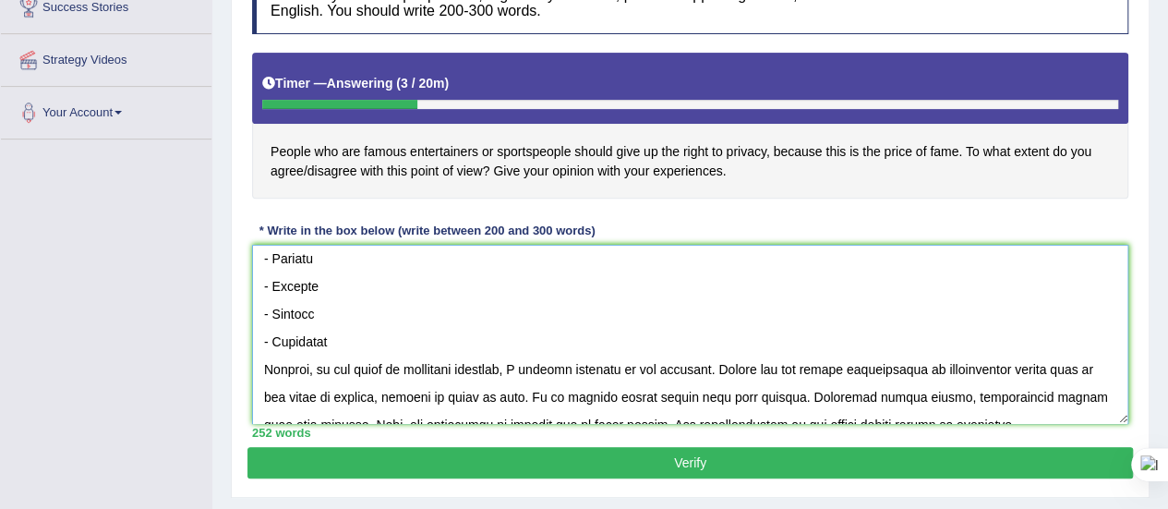
scroll to position [310, 0]
click at [329, 339] on textarea at bounding box center [690, 334] width 876 height 179
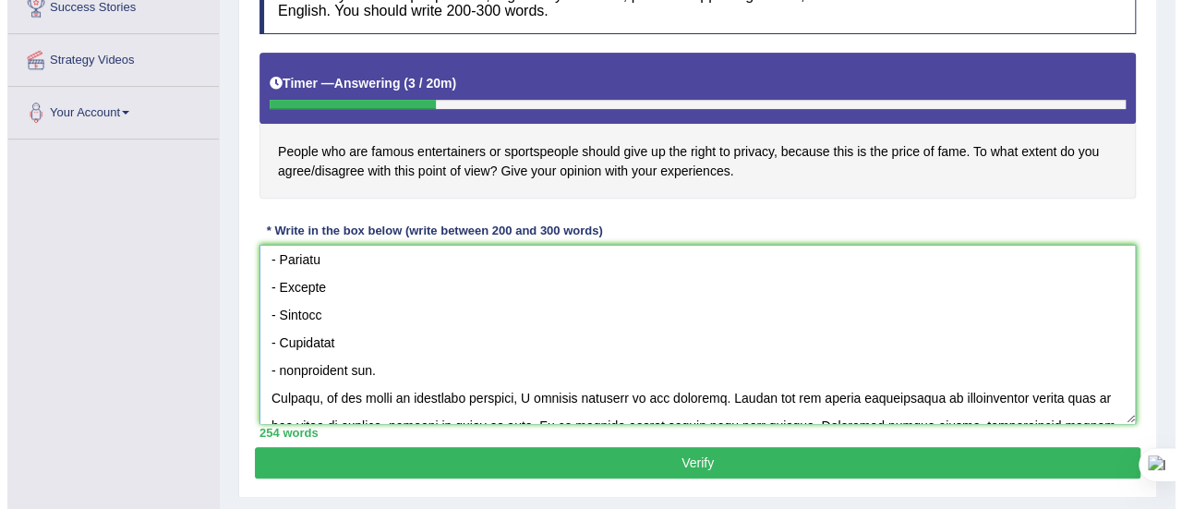
scroll to position [415, 0]
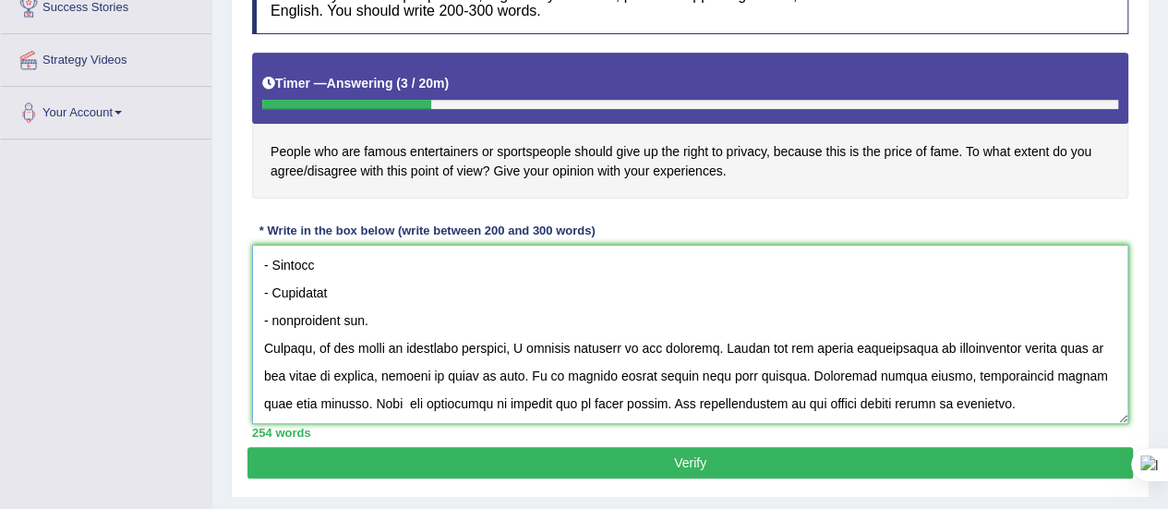
type textarea "In today's complex world there are numerous issues and topics that are going to…"
click at [618, 448] on button "Verify" at bounding box center [689, 462] width 885 height 31
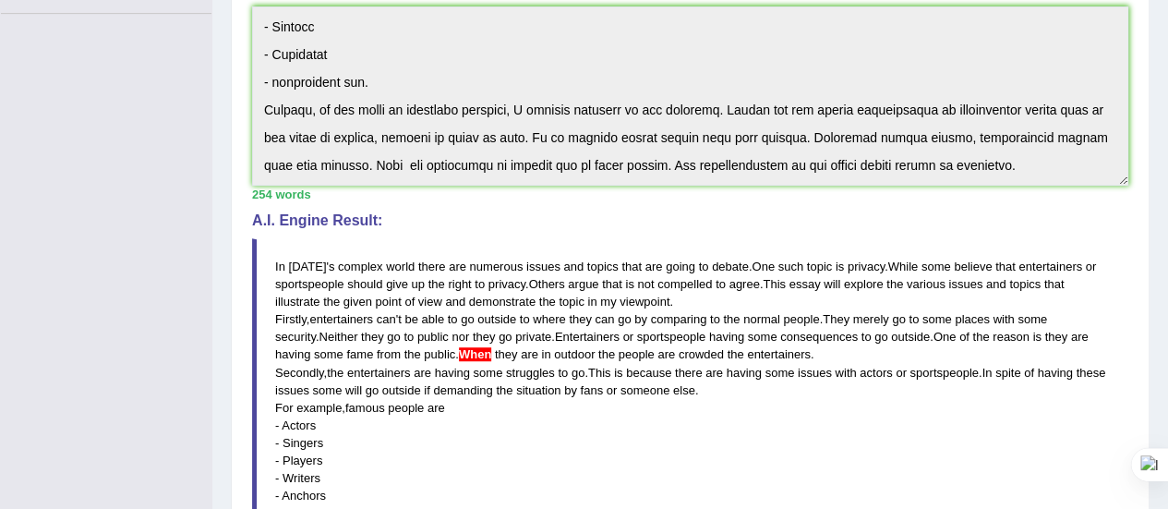
click at [700, 261] on div "Instructions: You will have 20 minutes to plan, write and revise an essay about…" at bounding box center [689, 297] width 885 height 981
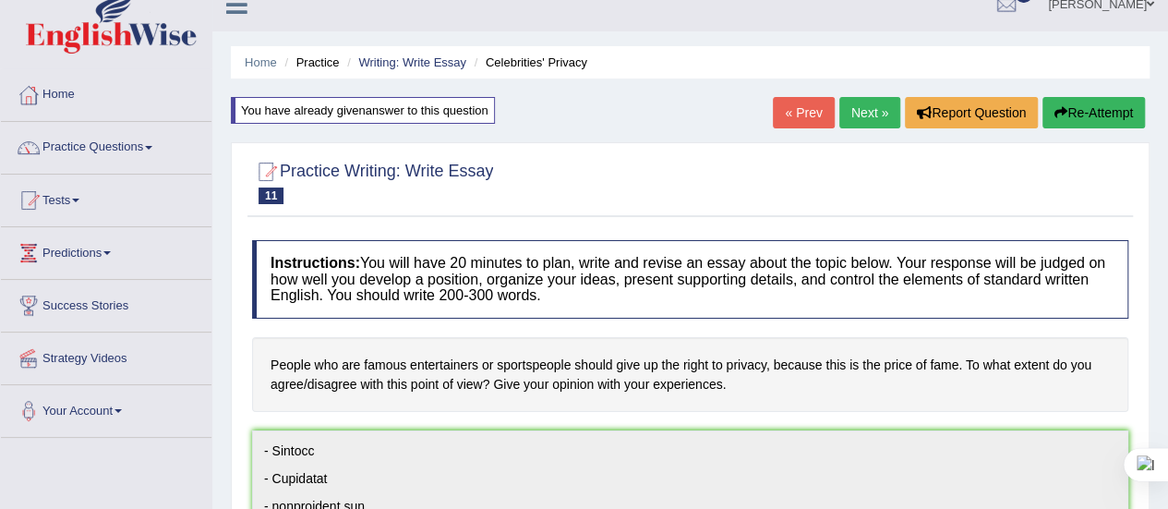
scroll to position [0, 0]
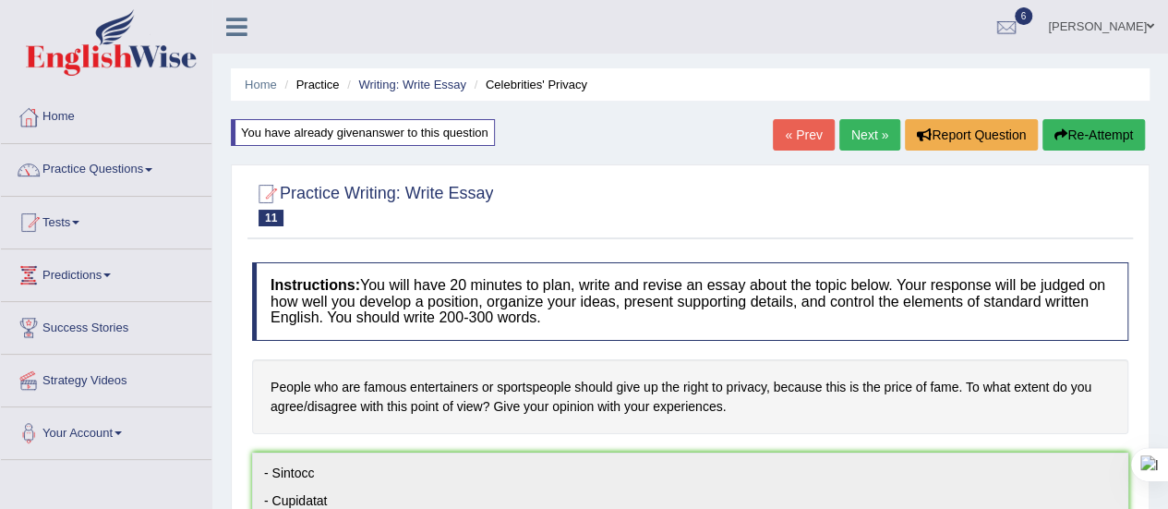
click at [1062, 126] on button "Re-Attempt" at bounding box center [1093, 134] width 102 height 31
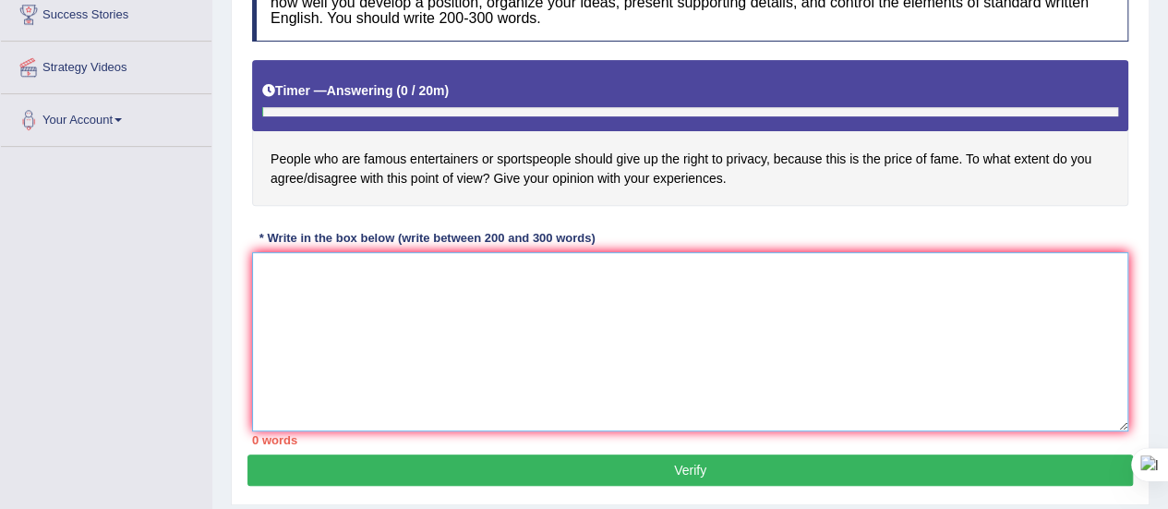
click at [300, 289] on textarea at bounding box center [690, 341] width 876 height 179
paste textarea "In today's complex world there are numerous issues and topics that are going to…"
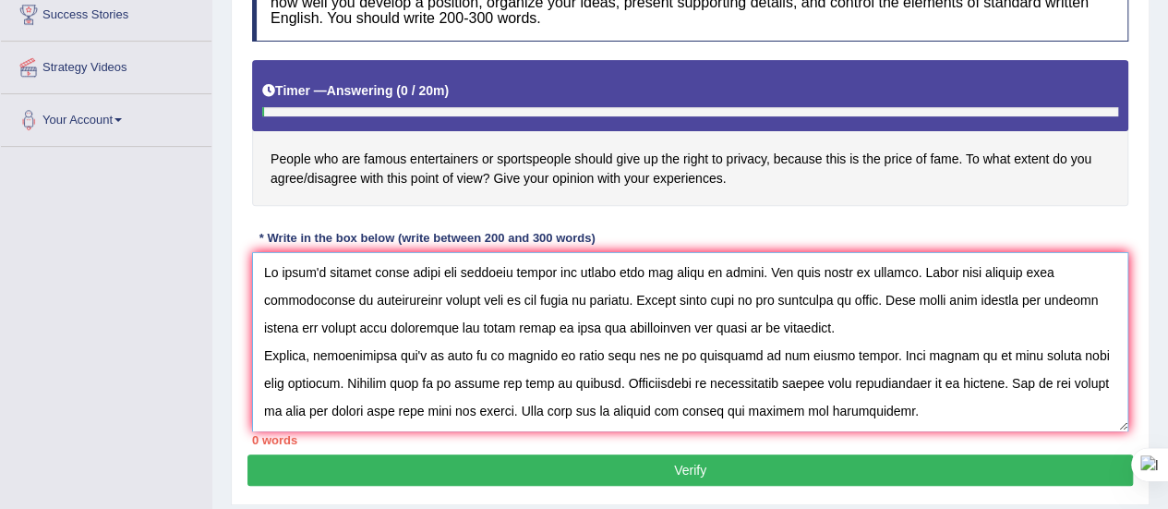
scroll to position [403, 0]
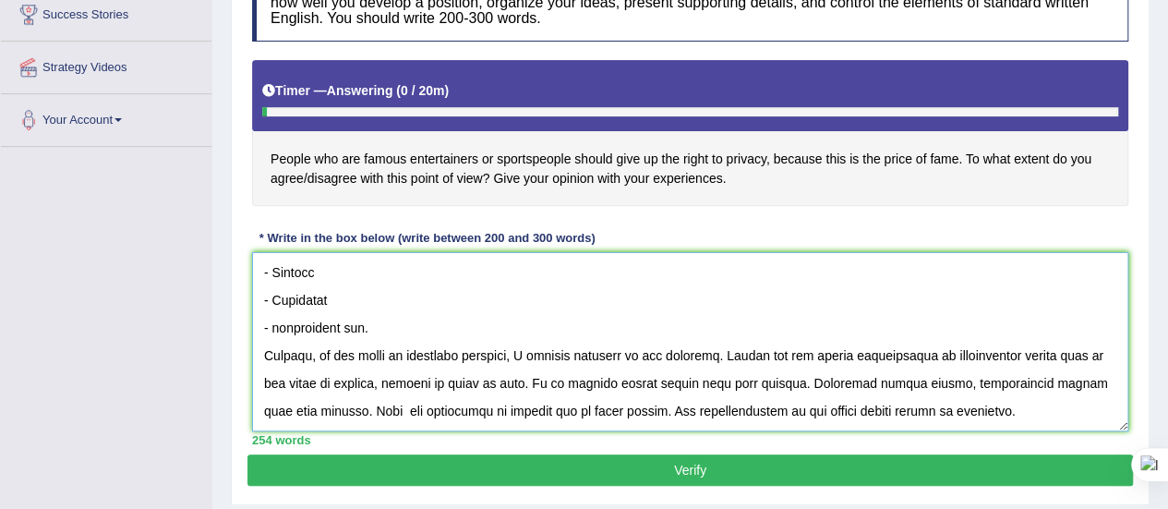
click at [856, 334] on textarea at bounding box center [690, 341] width 876 height 179
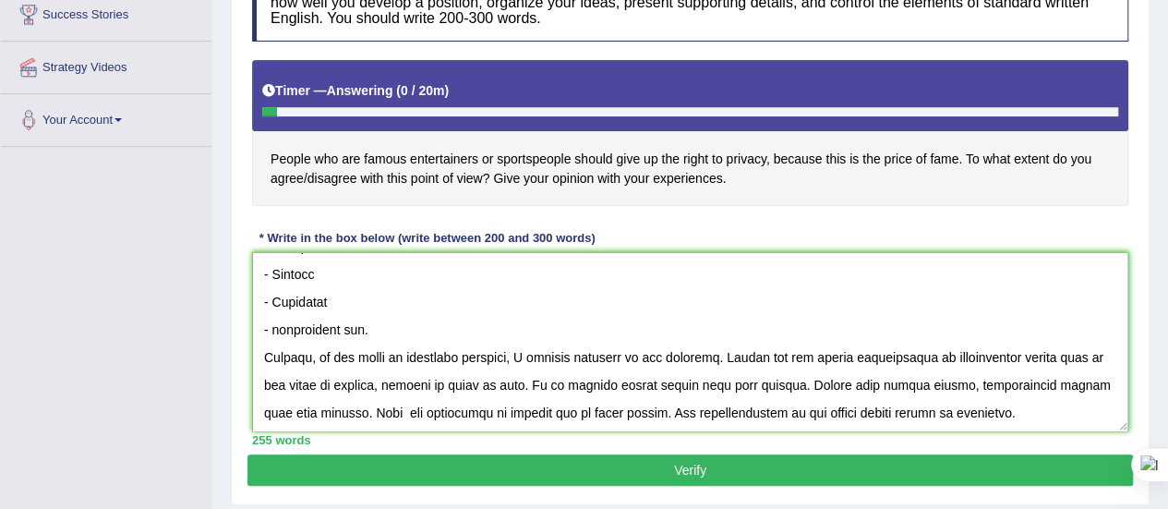
scroll to position [387, 0]
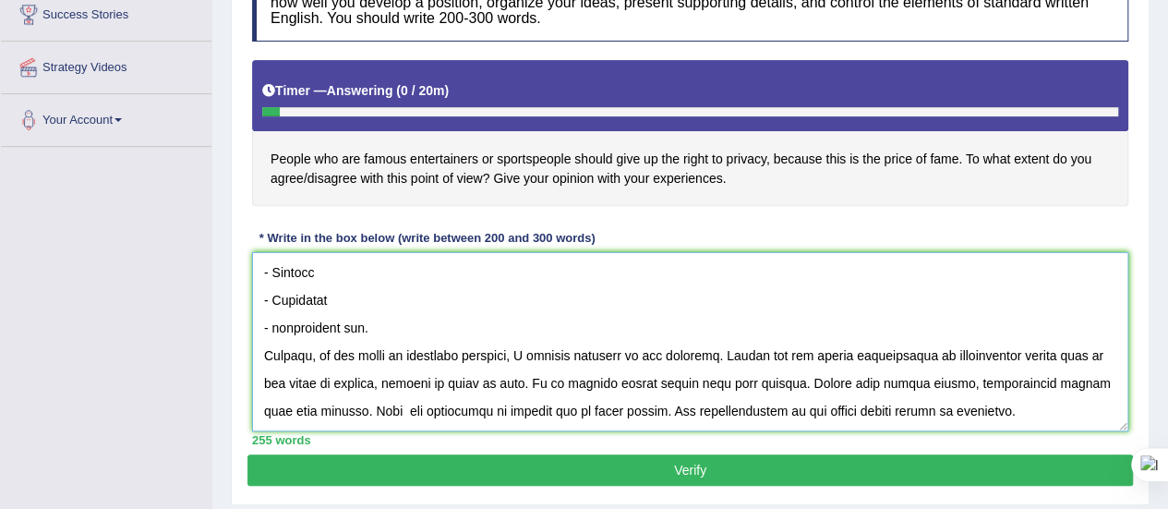
click at [1029, 322] on textarea at bounding box center [690, 341] width 876 height 179
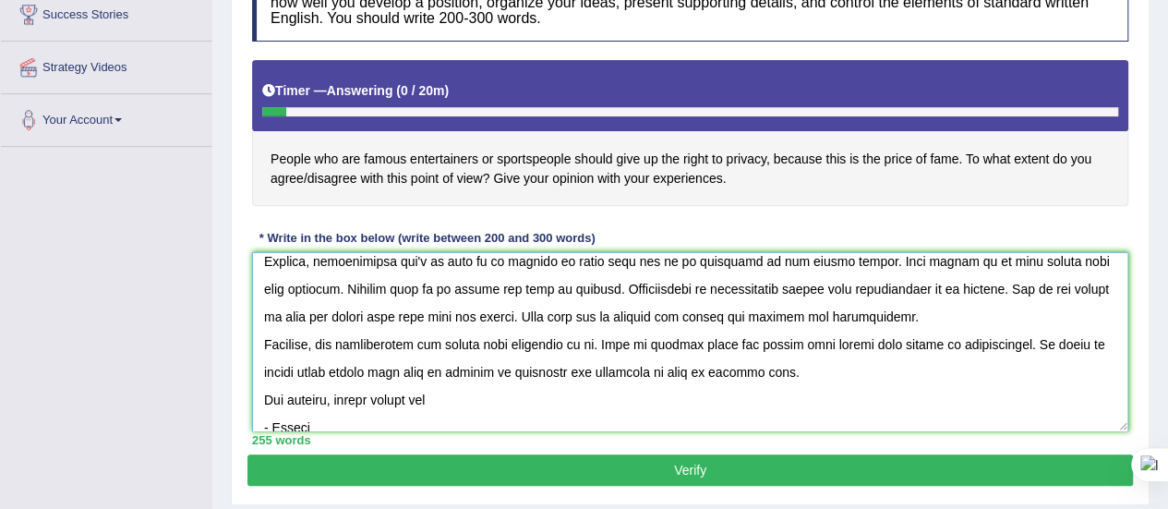
scroll to position [93, 0]
click at [547, 314] on textarea at bounding box center [690, 341] width 876 height 179
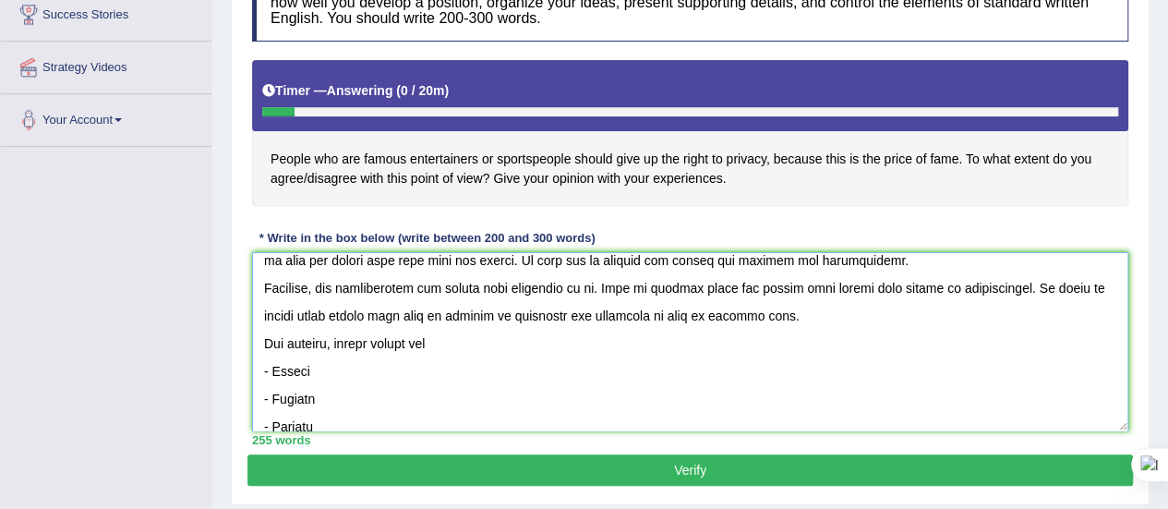
scroll to position [152, 0]
type textarea "In today's complex world there are numerous issues and topics that are going to…"
click at [648, 474] on button "Verify" at bounding box center [689, 469] width 885 height 31
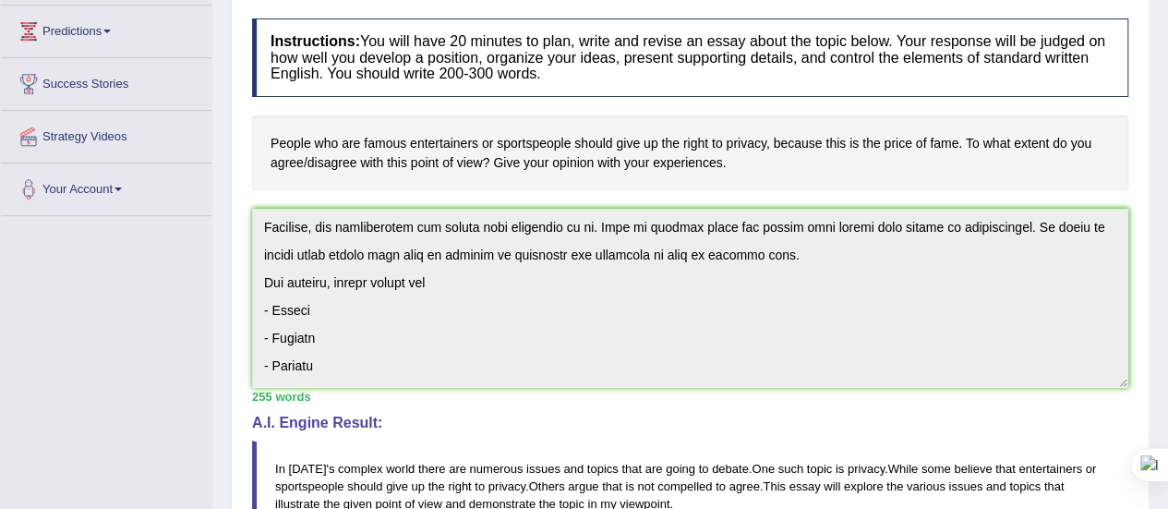
scroll to position [415, 0]
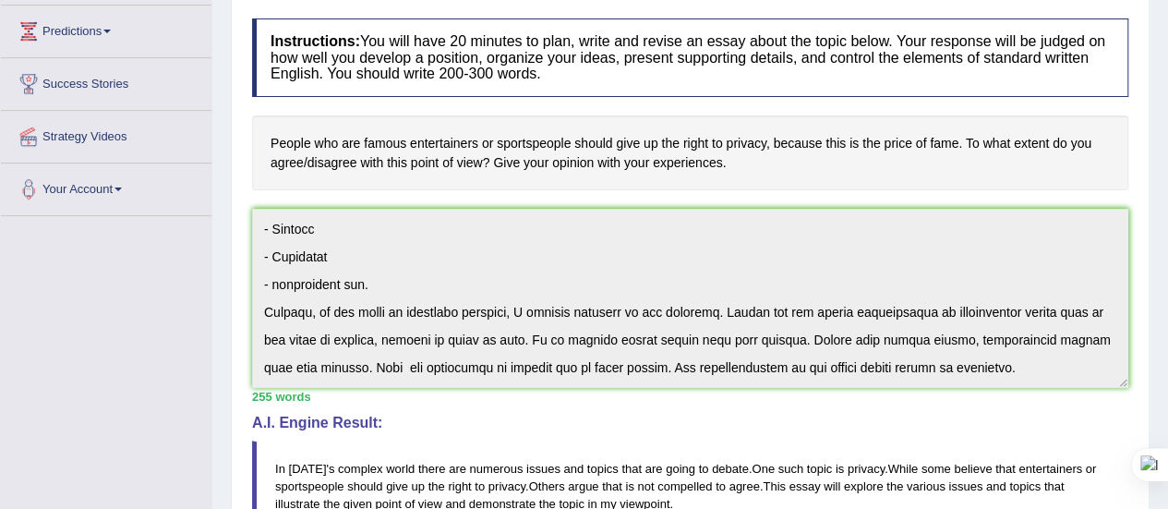
click at [627, 451] on div "Instructions: You will have 20 minutes to plan, write and revise an essay about…" at bounding box center [689, 499] width 885 height 981
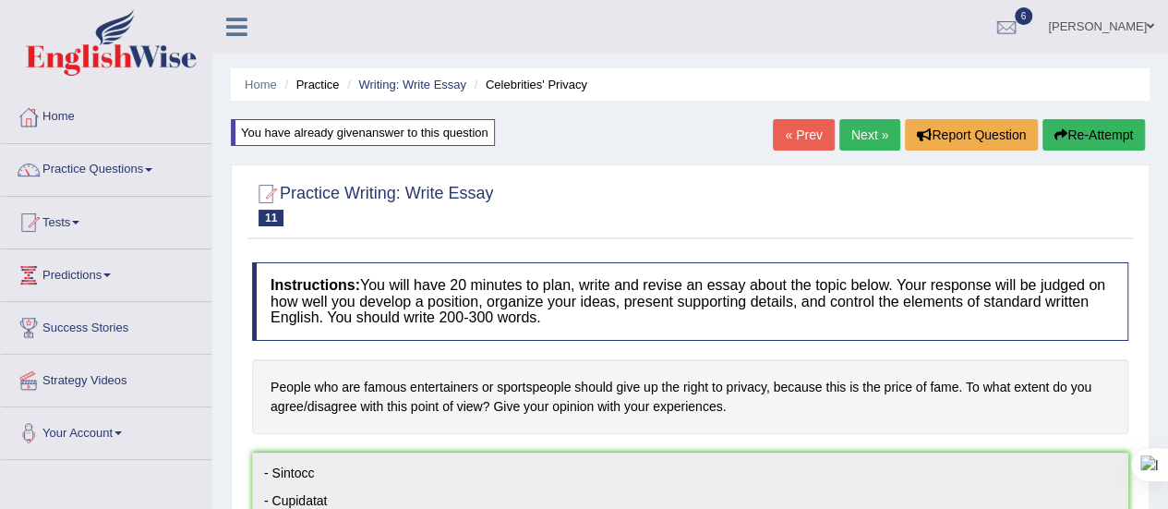
click at [1085, 128] on button "Re-Attempt" at bounding box center [1093, 134] width 102 height 31
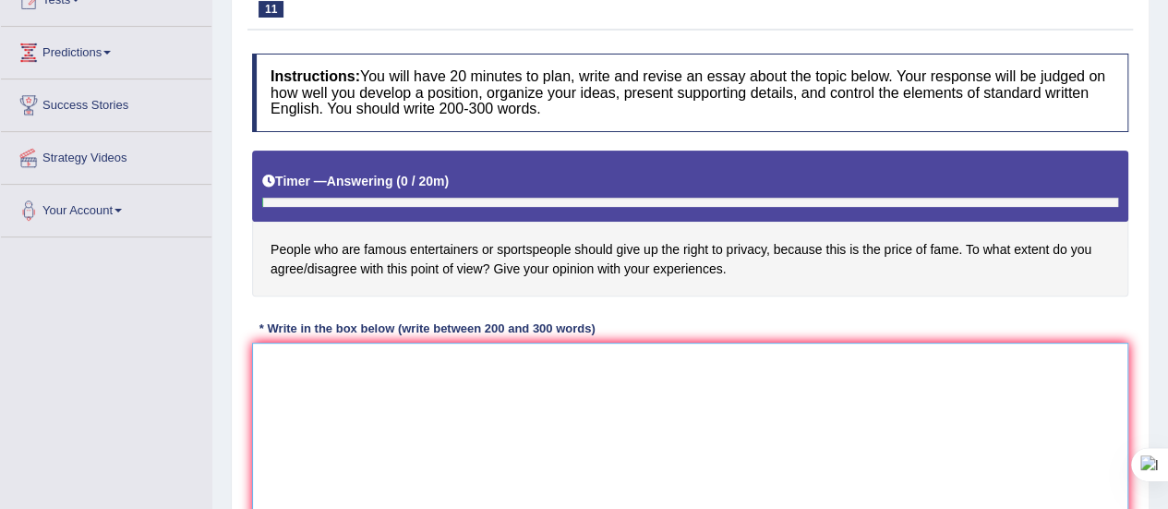
click at [402, 374] on textarea at bounding box center [690, 431] width 876 height 179
paste textarea "In [DATE] complex world there are numerous issues and topics that are going to …"
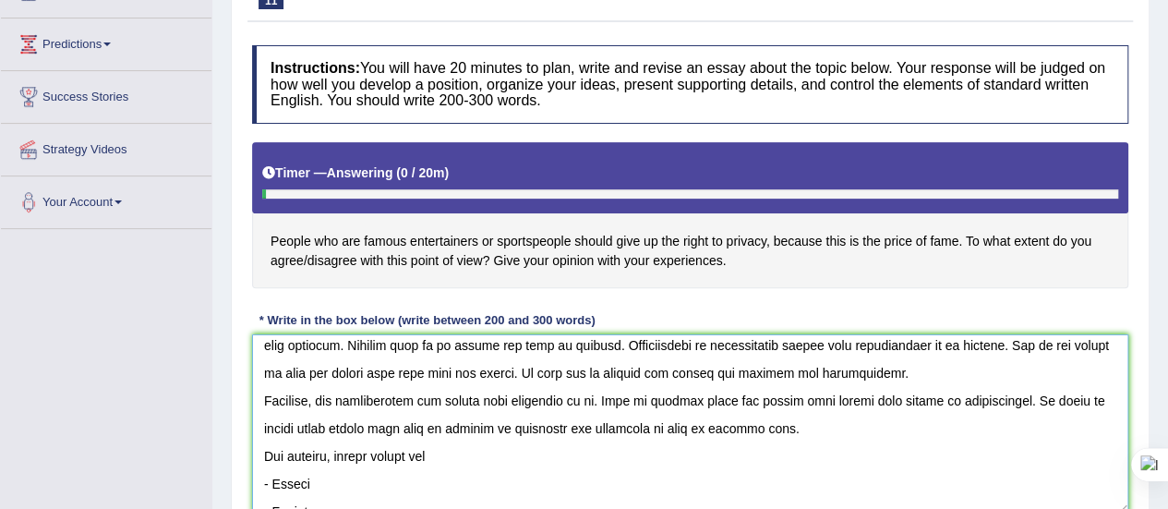
scroll to position [130, 0]
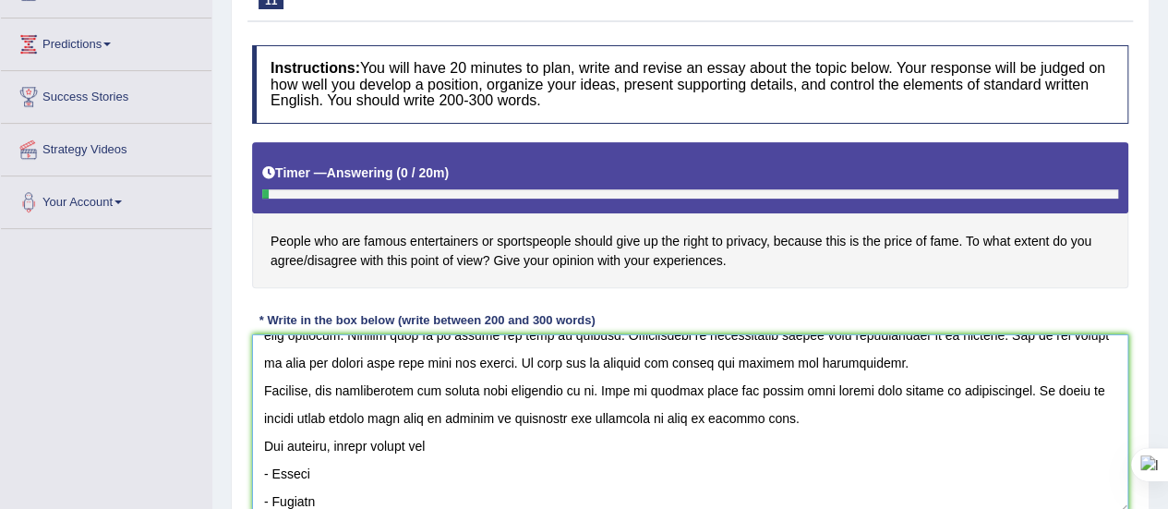
click at [521, 358] on textarea at bounding box center [690, 423] width 876 height 179
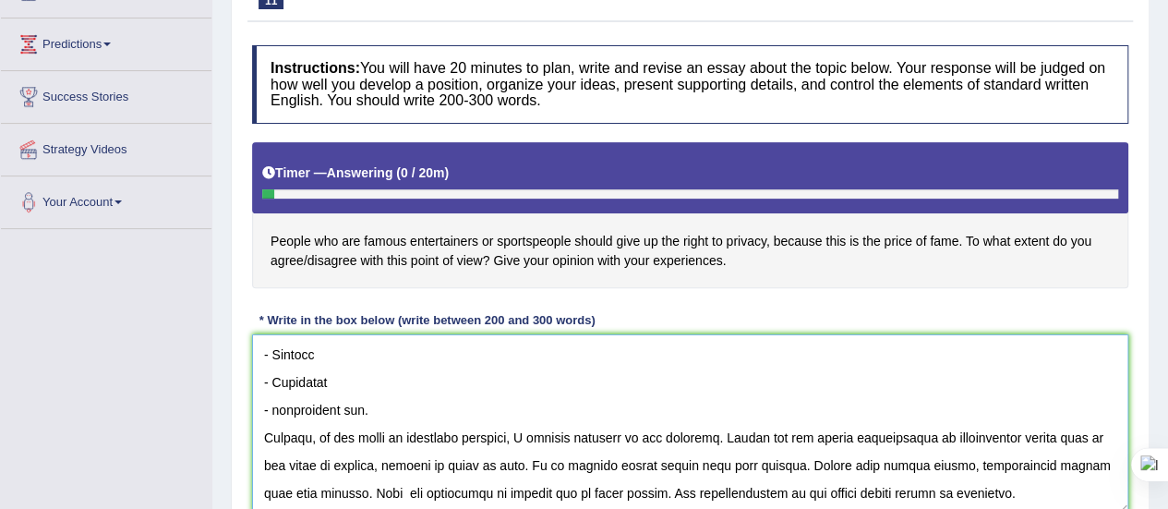
scroll to position [340, 0]
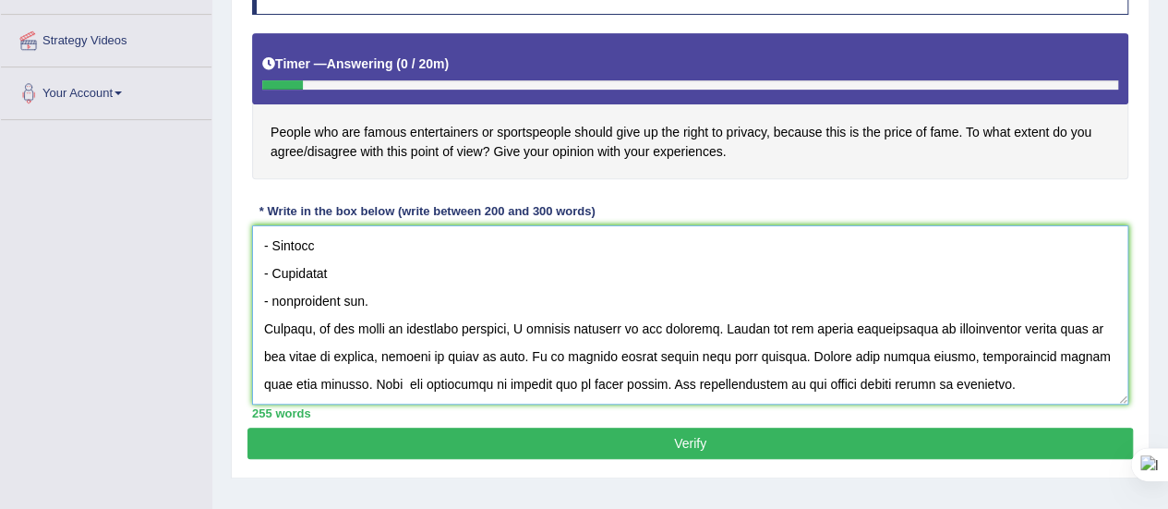
click at [1040, 325] on textarea at bounding box center [690, 314] width 876 height 179
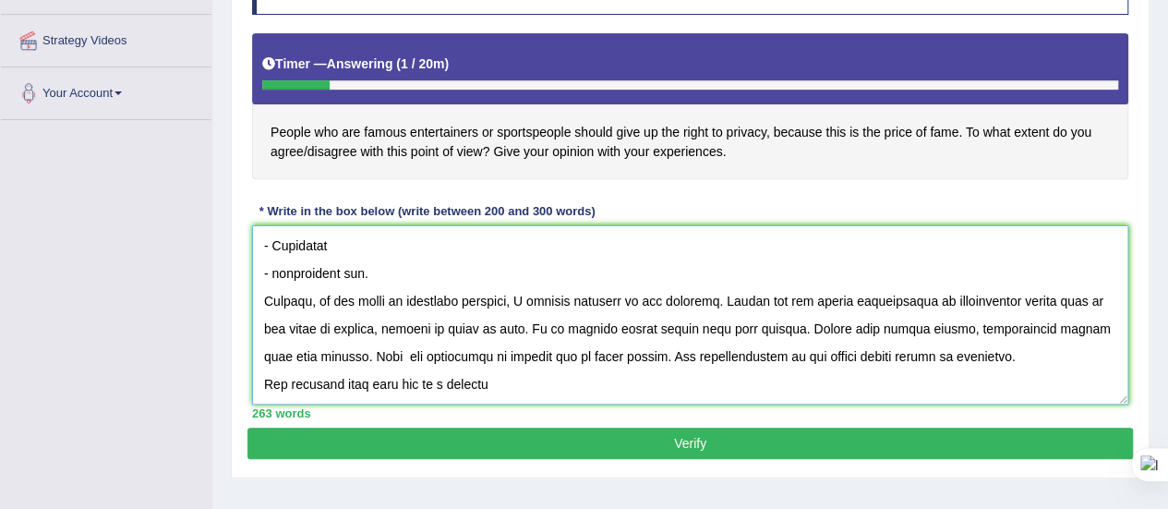
click at [371, 355] on textarea at bounding box center [690, 314] width 876 height 179
click at [498, 356] on textarea at bounding box center [690, 314] width 876 height 179
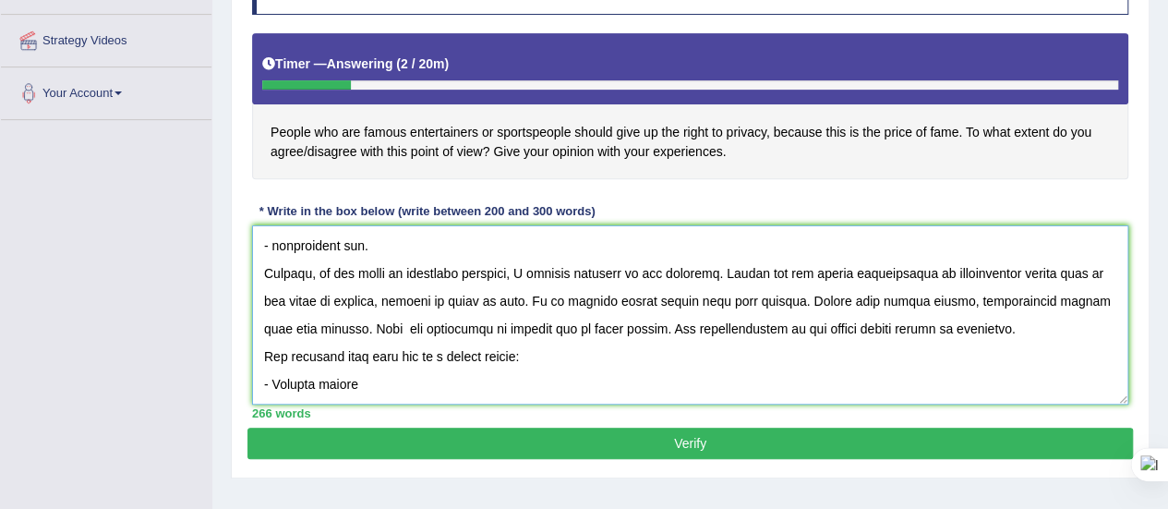
scroll to position [431, 0]
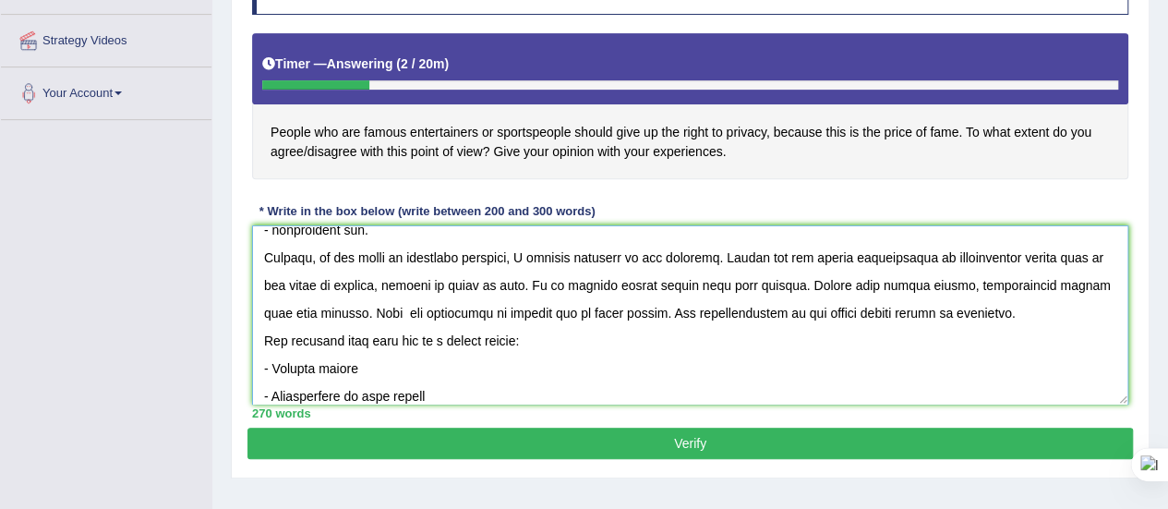
click at [379, 389] on textarea at bounding box center [690, 314] width 876 height 179
click at [373, 390] on textarea at bounding box center [690, 314] width 876 height 179
click at [424, 390] on textarea at bounding box center [690, 314] width 876 height 179
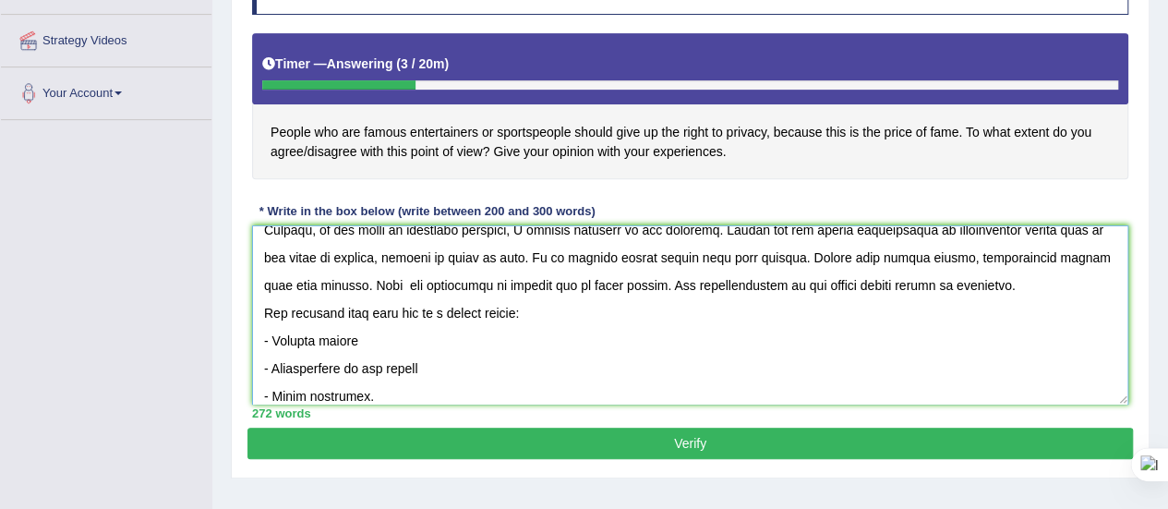
type textarea "In [DATE] complex world there are numerous issues and topics that are going to …"
click at [458, 436] on button "Verify" at bounding box center [689, 442] width 885 height 31
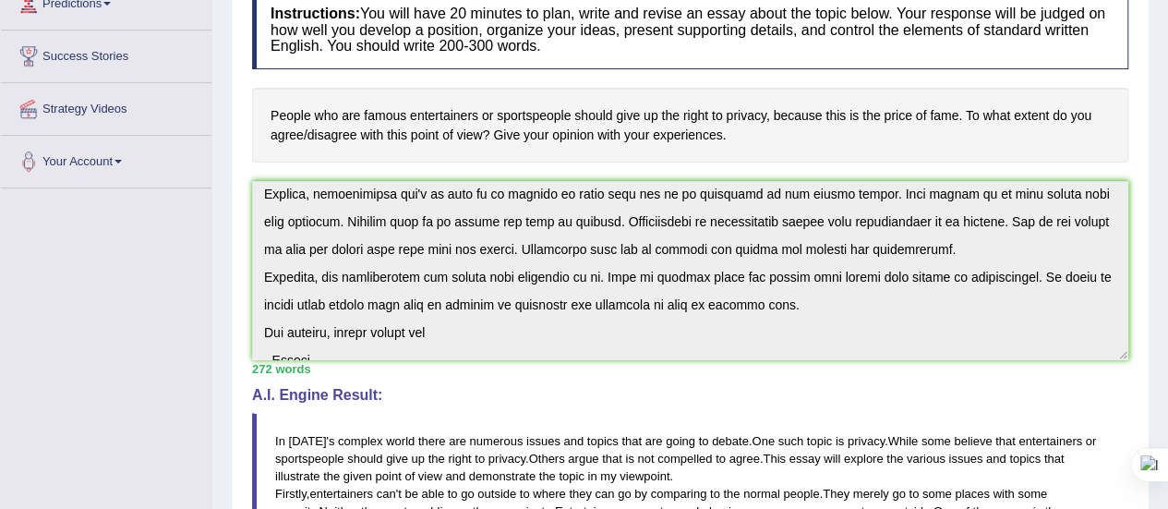
scroll to position [0, 0]
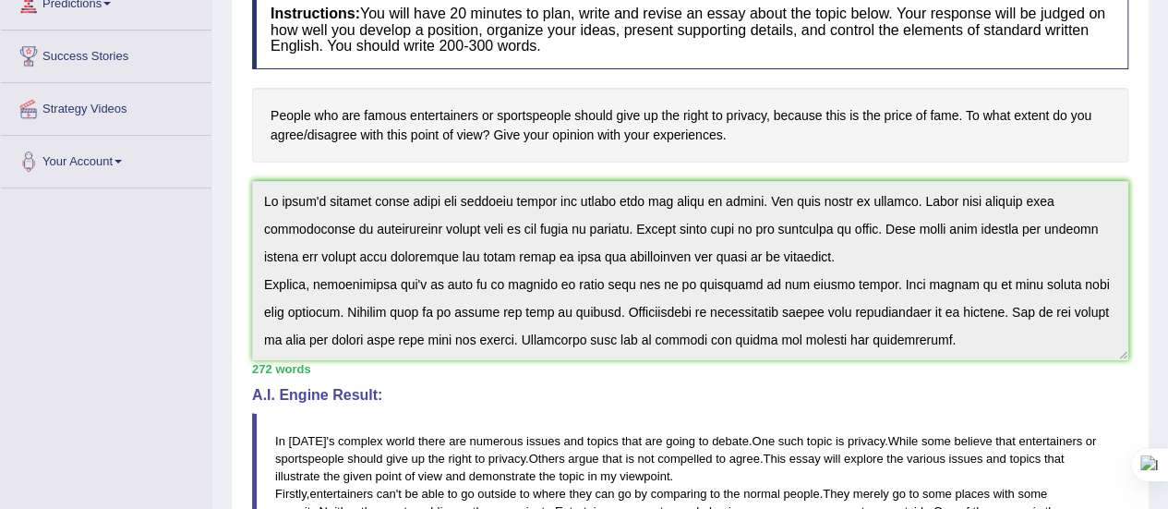
click at [480, 365] on div "Instructions: You will have 20 minutes to plan, write and revise an essay about…" at bounding box center [689, 508] width 885 height 1052
click at [215, 278] on div "Home Practice Writing: Write Essay Celebrities' Privacy You have already given …" at bounding box center [689, 445] width 955 height 1432
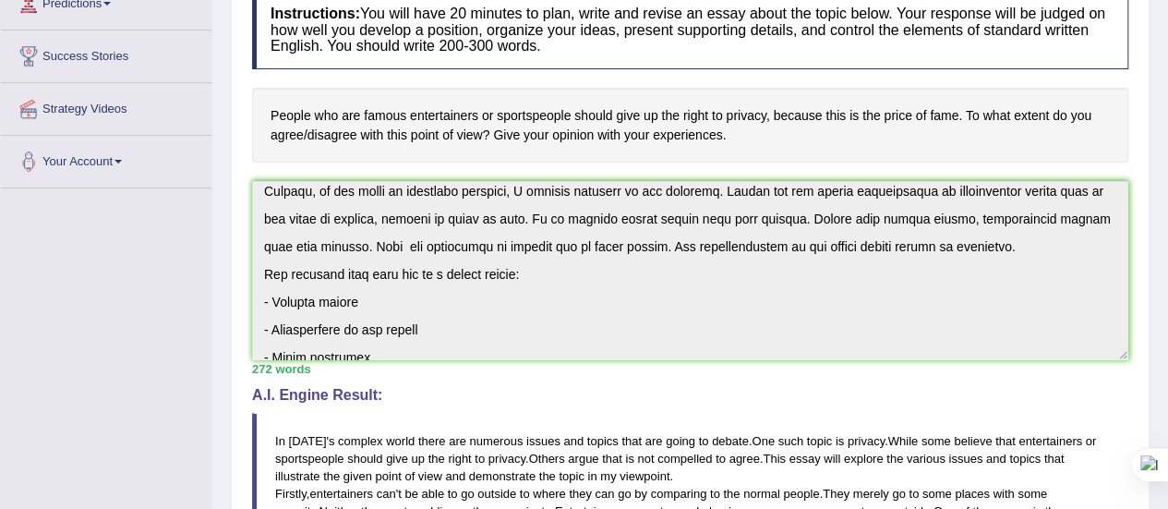
scroll to position [526, 0]
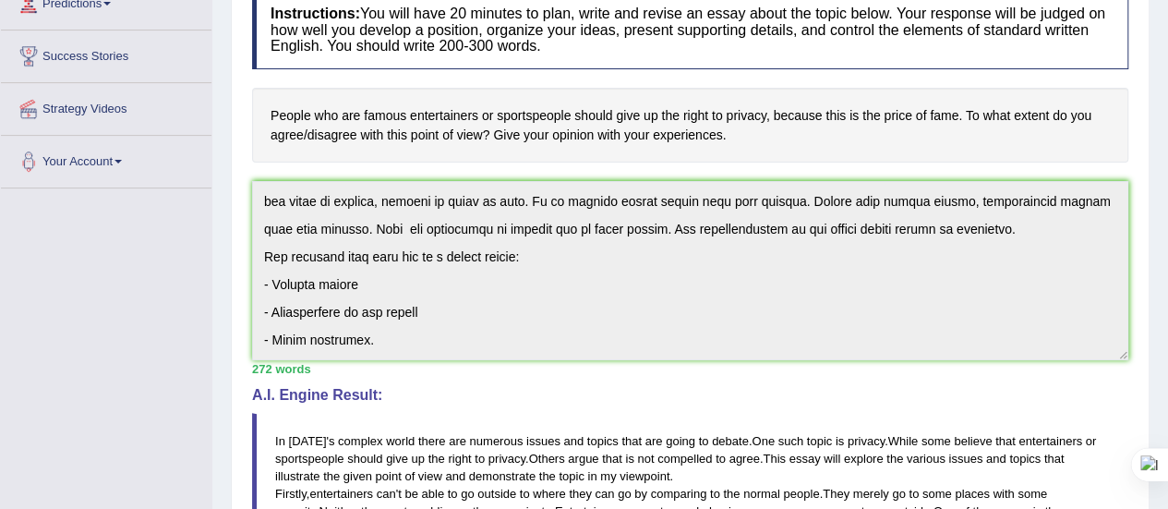
click at [633, 473] on div "Instructions: You will have 20 minutes to plan, write and revise an essay about…" at bounding box center [689, 508] width 885 height 1052
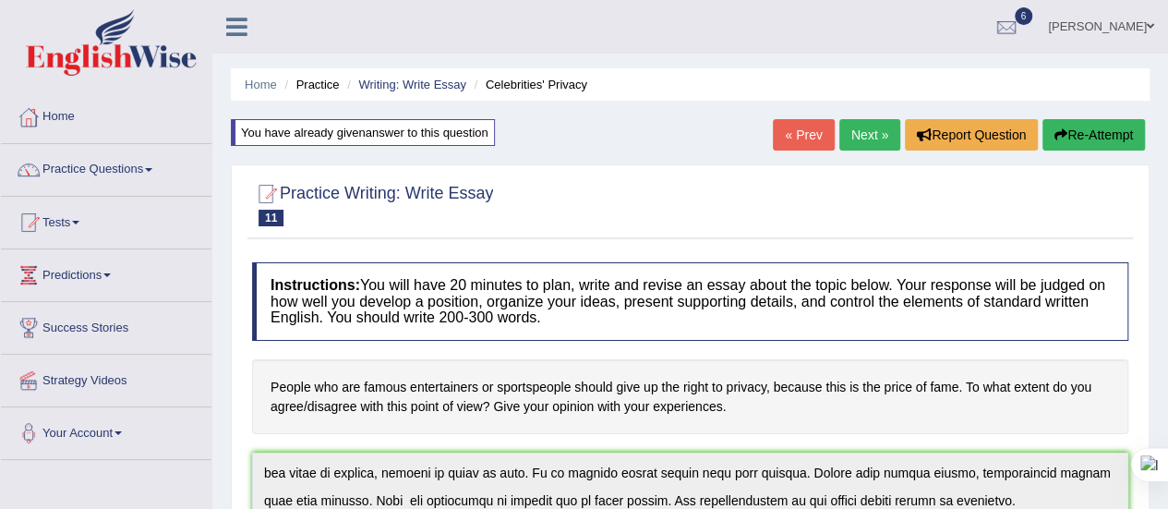
click at [1076, 126] on button "Re-Attempt" at bounding box center [1093, 134] width 102 height 31
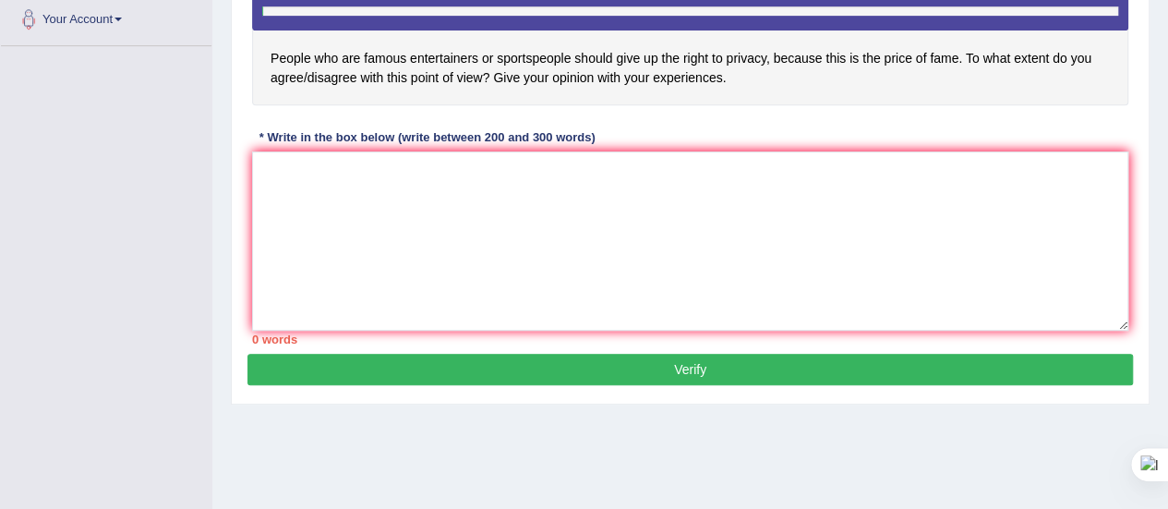
scroll to position [416, 0]
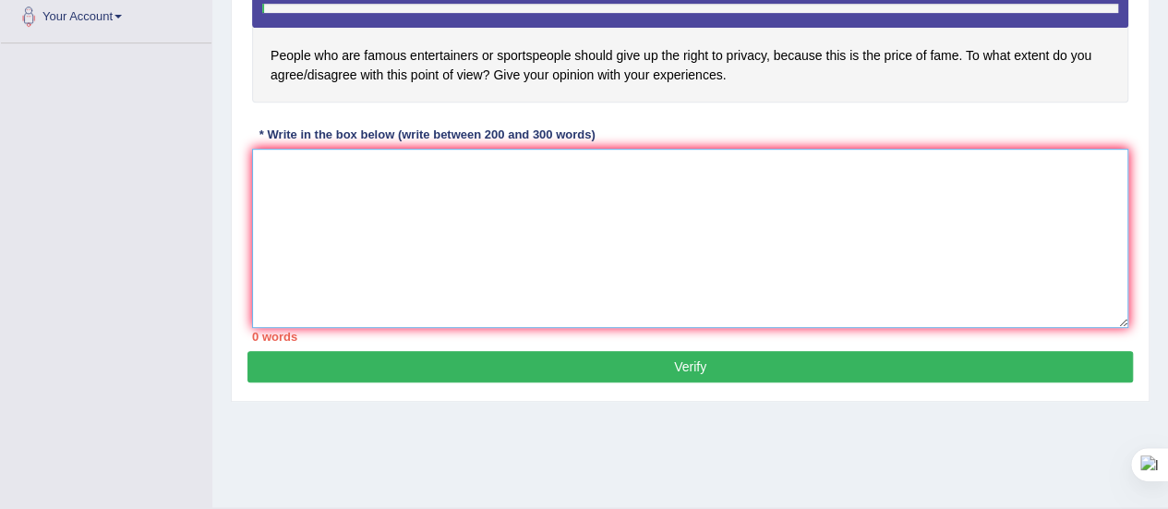
click at [316, 173] on textarea at bounding box center [690, 238] width 876 height 179
paste textarea "In [DATE] complex world there are numerous issues and topics that are going to …"
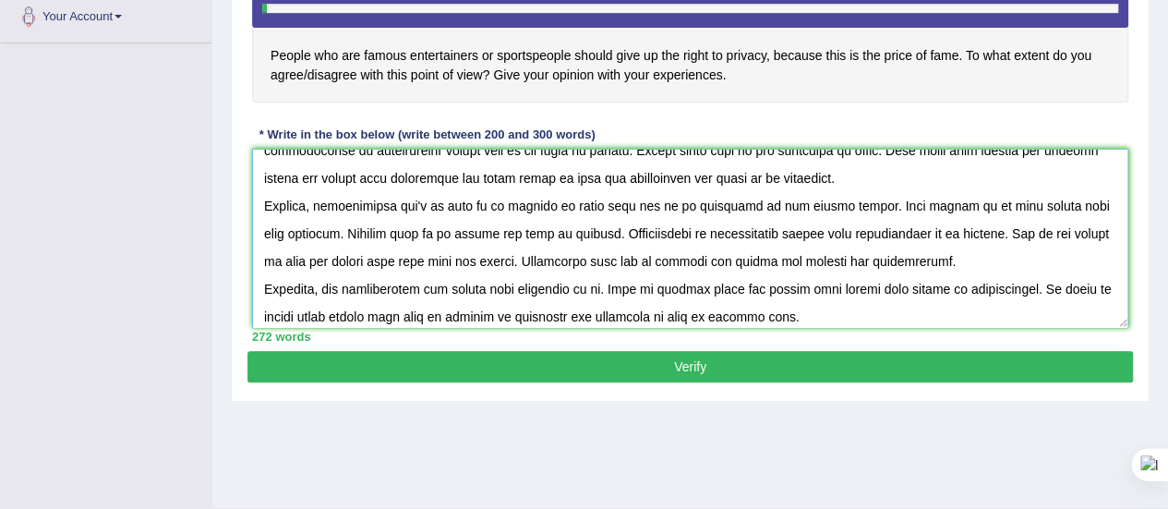
scroll to position [45, 0]
click at [580, 256] on textarea at bounding box center [690, 238] width 876 height 179
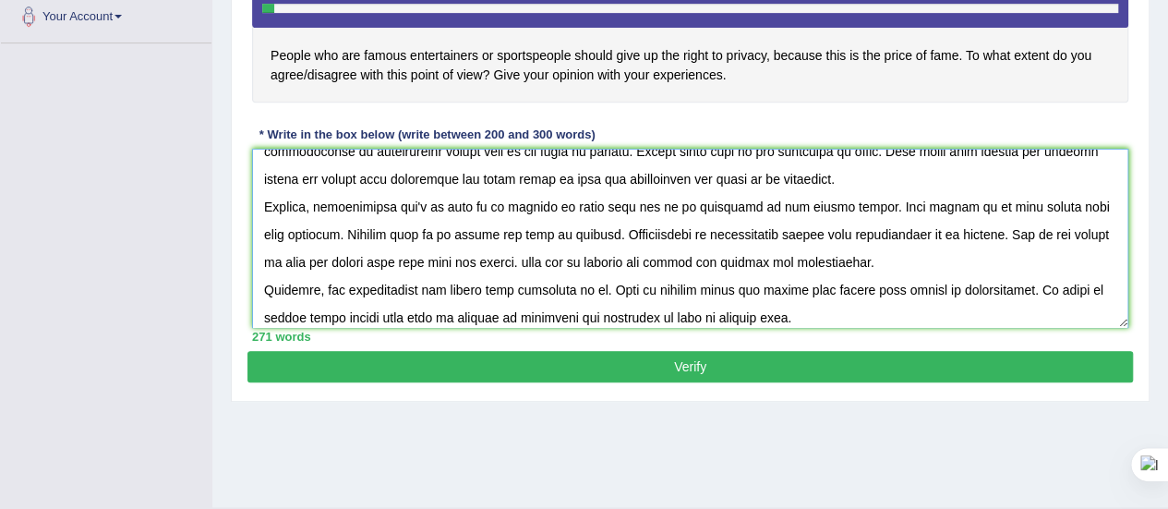
click at [518, 257] on textarea at bounding box center [690, 238] width 876 height 179
type textarea "In [DATE] complex world there are numerous issues and topics that are going to …"
click at [608, 368] on button "Verify" at bounding box center [689, 366] width 885 height 31
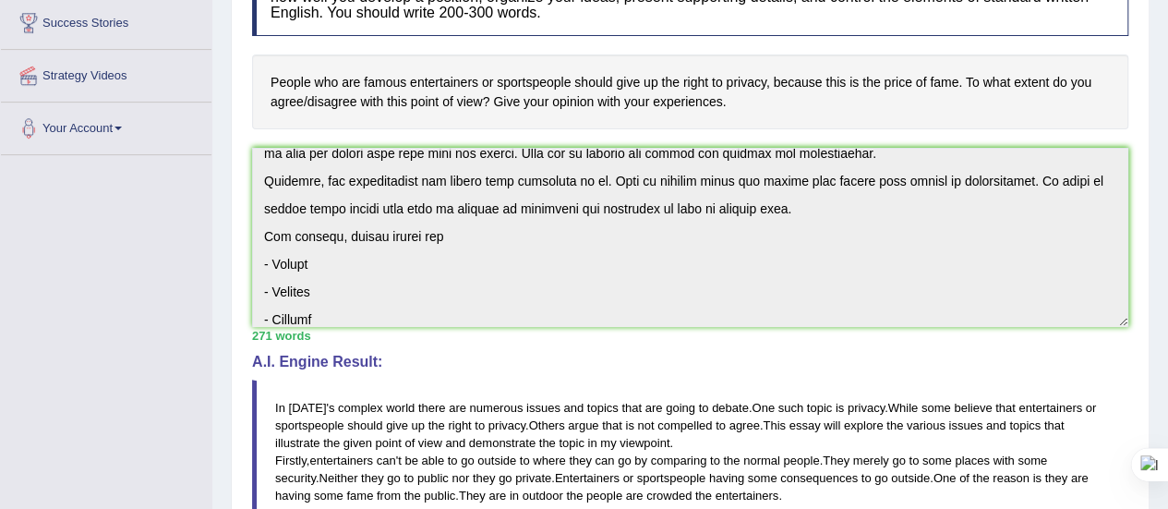
scroll to position [207, 0]
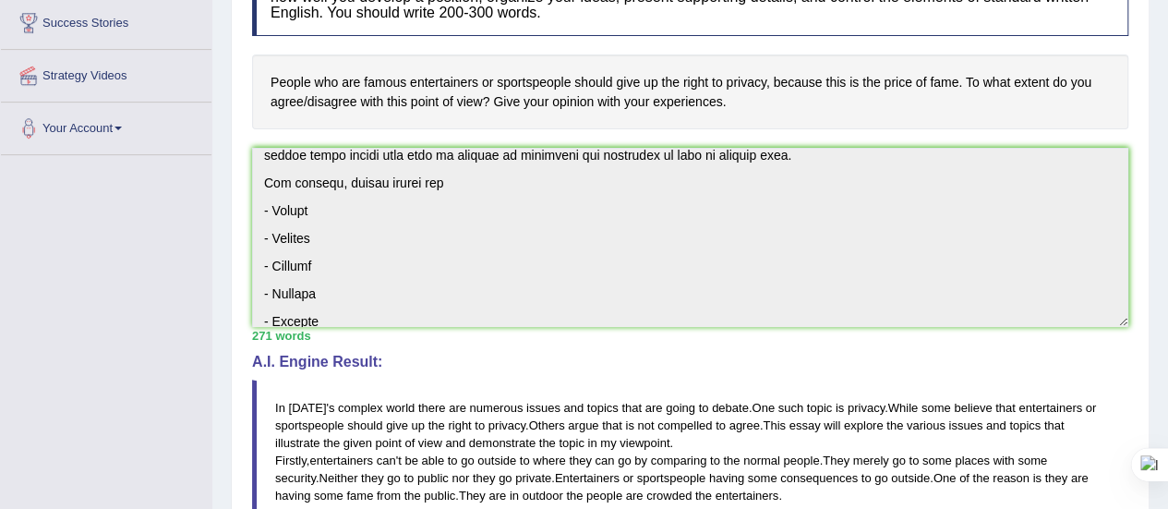
click at [203, 280] on div "Toggle navigation Home Practice Questions Speaking Practice Read Aloud Repeat S…" at bounding box center [584, 429] width 1168 height 1469
click at [332, 184] on div "Toggle navigation Home Practice Questions Speaking Practice Read Aloud Repeat S…" at bounding box center [584, 429] width 1168 height 1469
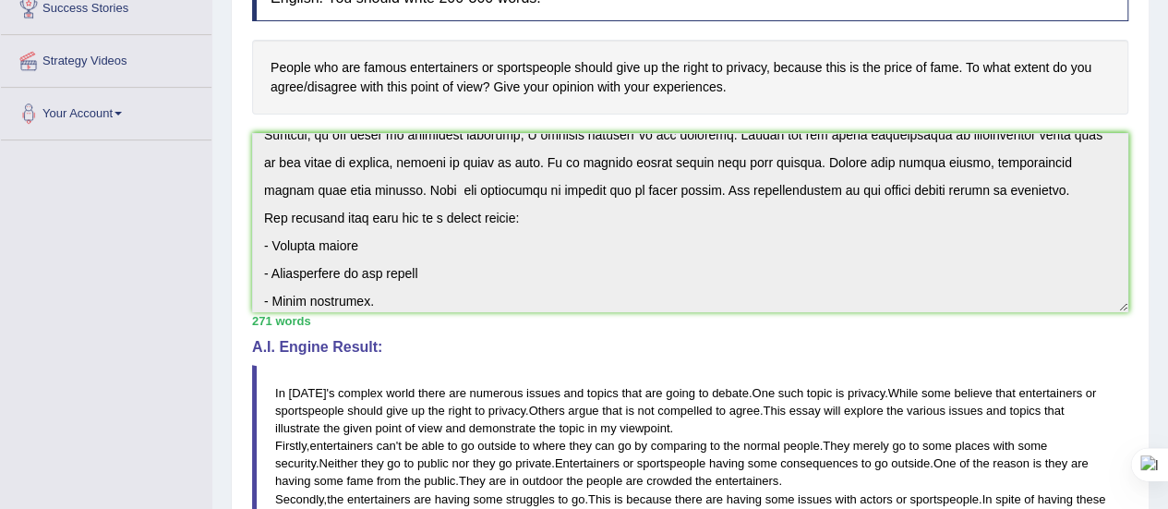
scroll to position [526, 0]
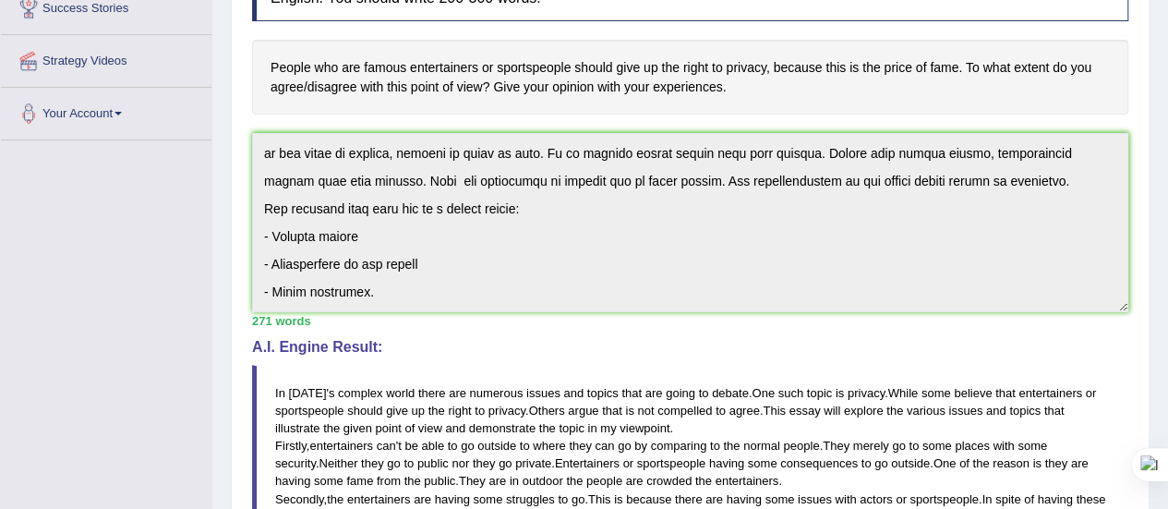
drag, startPoint x: 203, startPoint y: 169, endPoint x: 646, endPoint y: 331, distance: 471.9
click at [646, 331] on div "Instructions: You will have 20 minutes to plan, write and revise an essay about…" at bounding box center [689, 460] width 885 height 1052
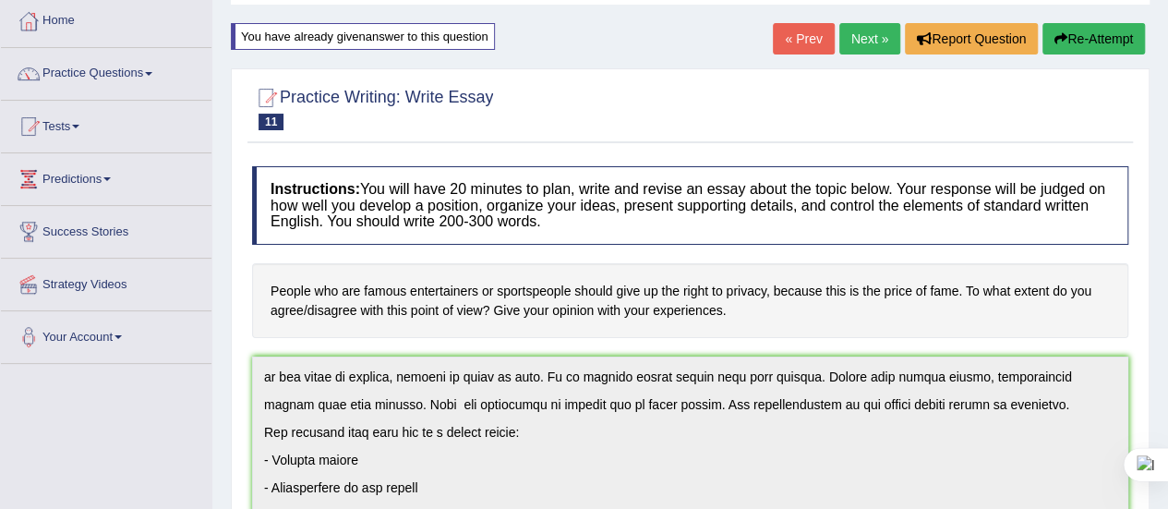
scroll to position [0, 0]
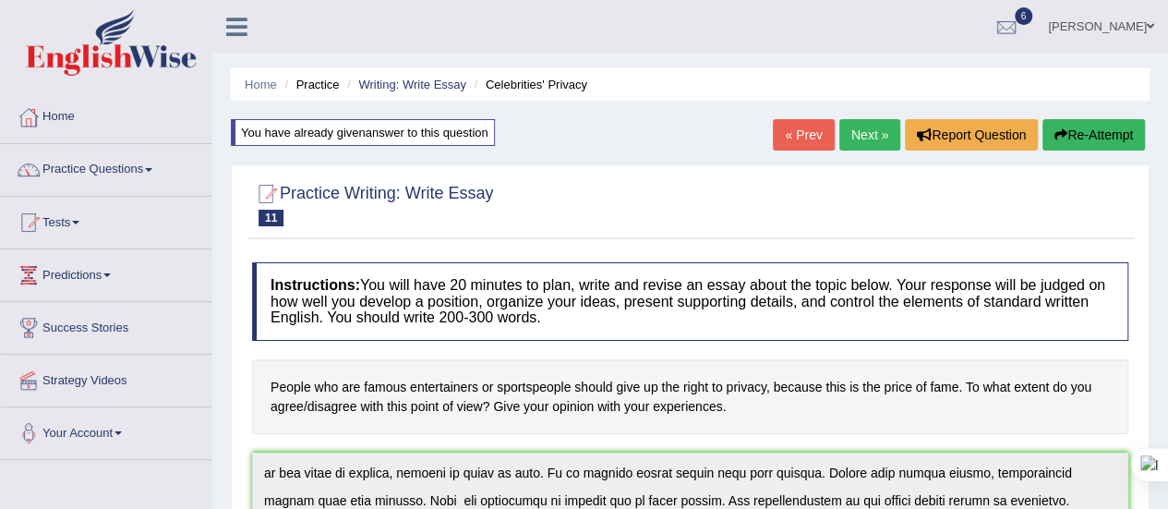
click at [1061, 126] on button "Re-Attempt" at bounding box center [1093, 134] width 102 height 31
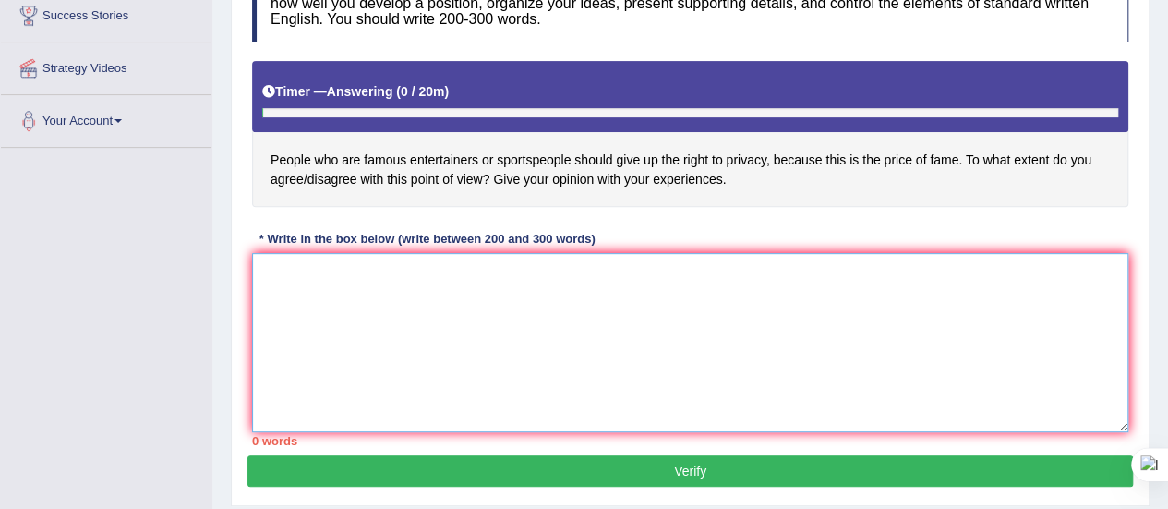
click at [347, 327] on textarea at bounding box center [690, 342] width 876 height 179
paste textarea "In [DATE] complex world there are numerous issues and topics that are going to …"
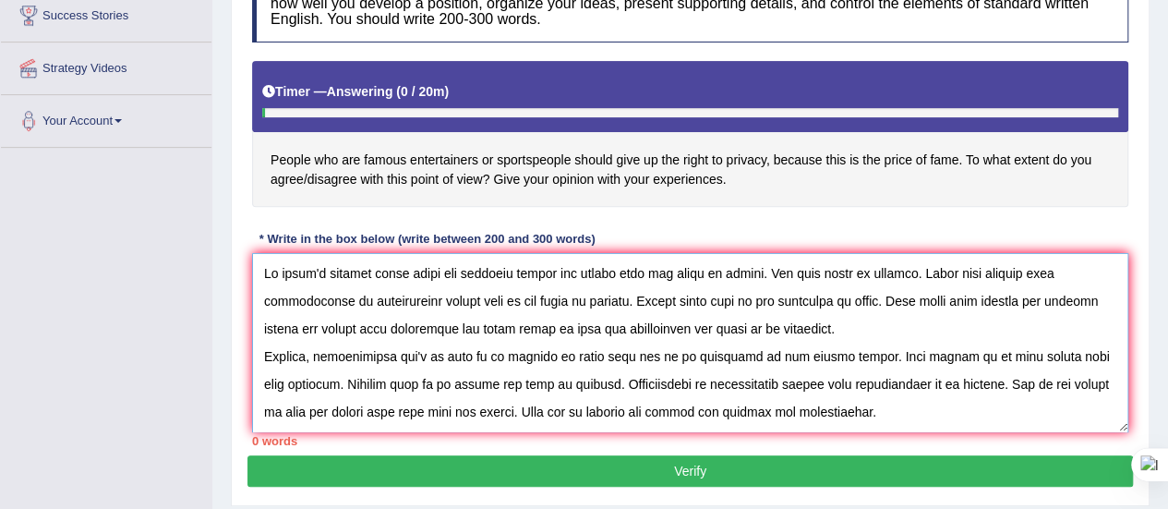
scroll to position [514, 0]
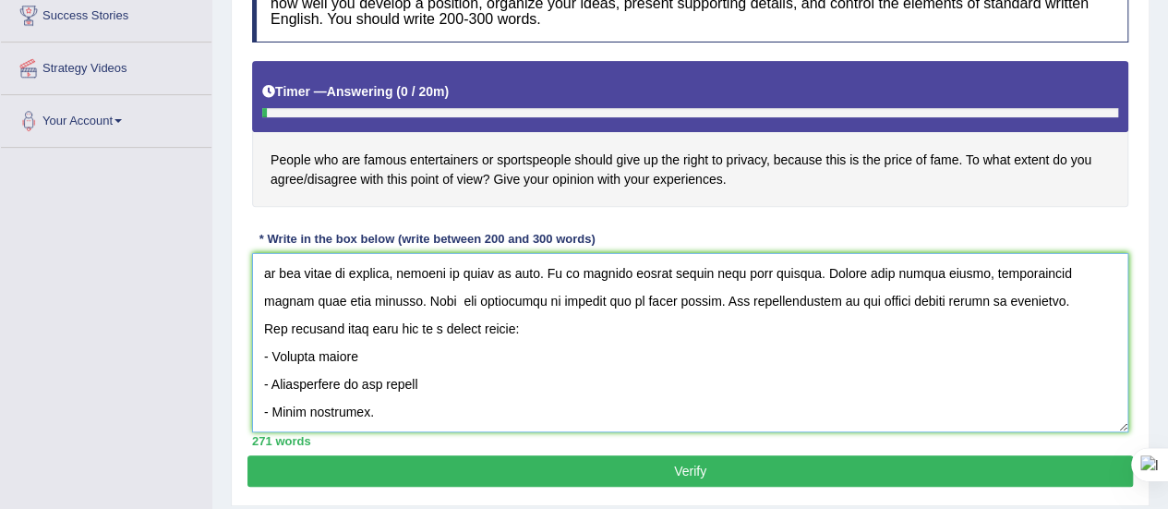
drag, startPoint x: 347, startPoint y: 327, endPoint x: 473, endPoint y: 353, distance: 128.2
click at [473, 353] on textarea at bounding box center [690, 342] width 876 height 179
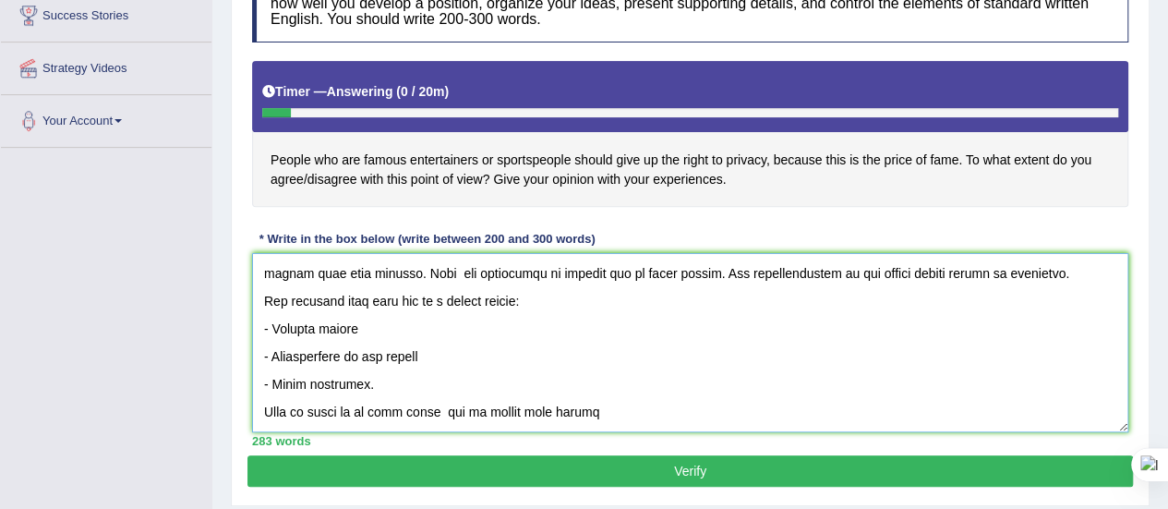
click at [449, 390] on textarea at bounding box center [690, 342] width 876 height 179
type textarea "In [DATE] complex world there are numerous issues and topics that are going to …"
click at [534, 475] on button "Verify" at bounding box center [689, 470] width 885 height 31
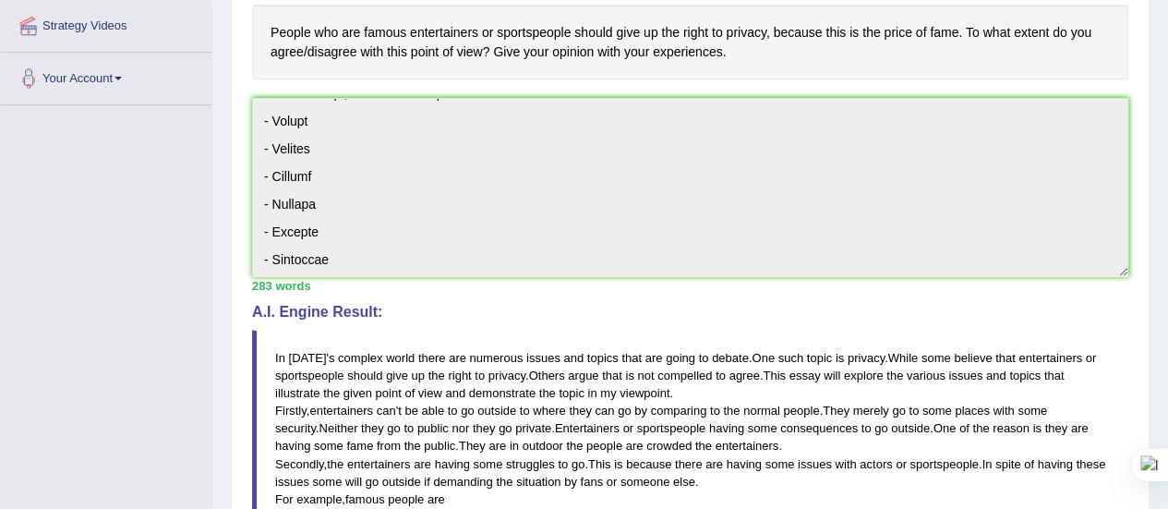
scroll to position [554, 0]
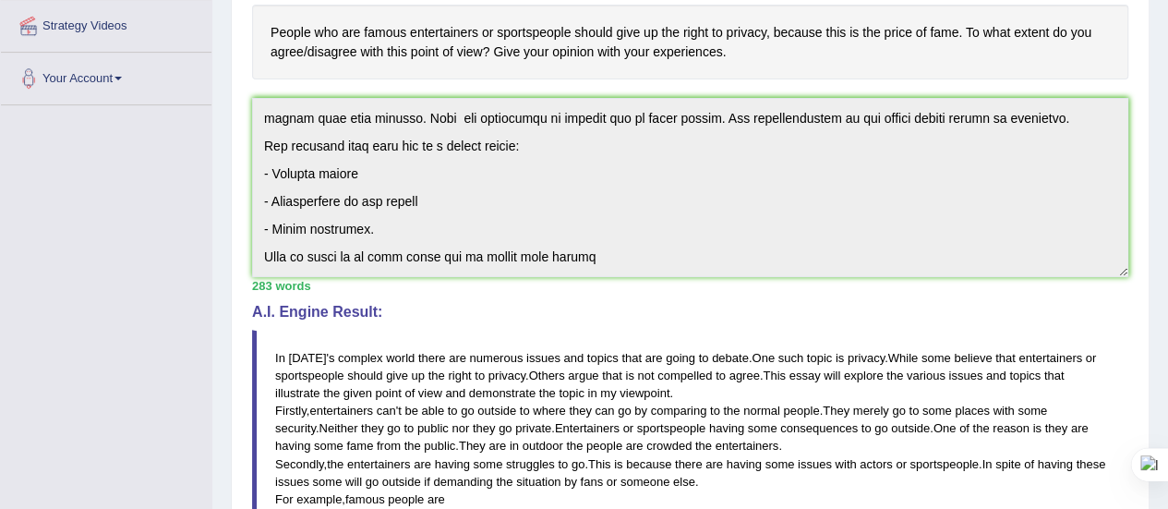
click at [719, 332] on div "Instructions: You will have 20 minutes to plan, write and revise an essay about…" at bounding box center [689, 433] width 885 height 1070
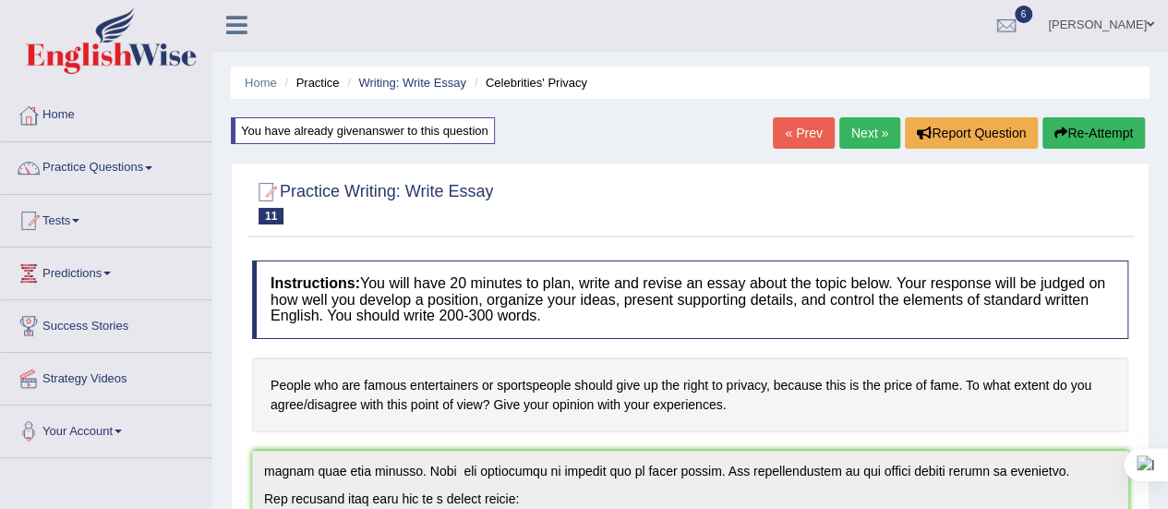
scroll to position [0, 0]
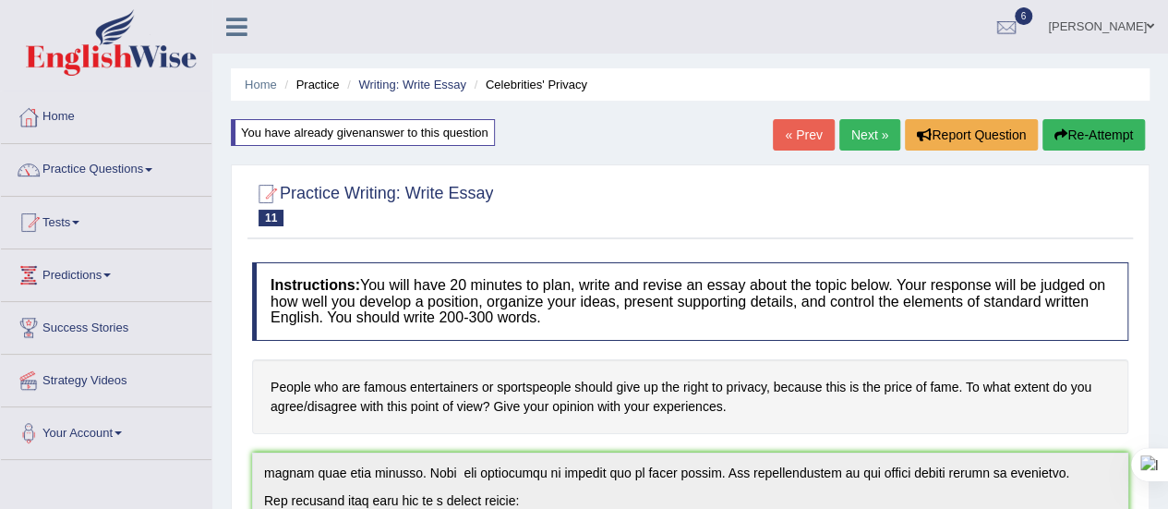
click at [1054, 130] on icon "button" at bounding box center [1060, 134] width 13 height 13
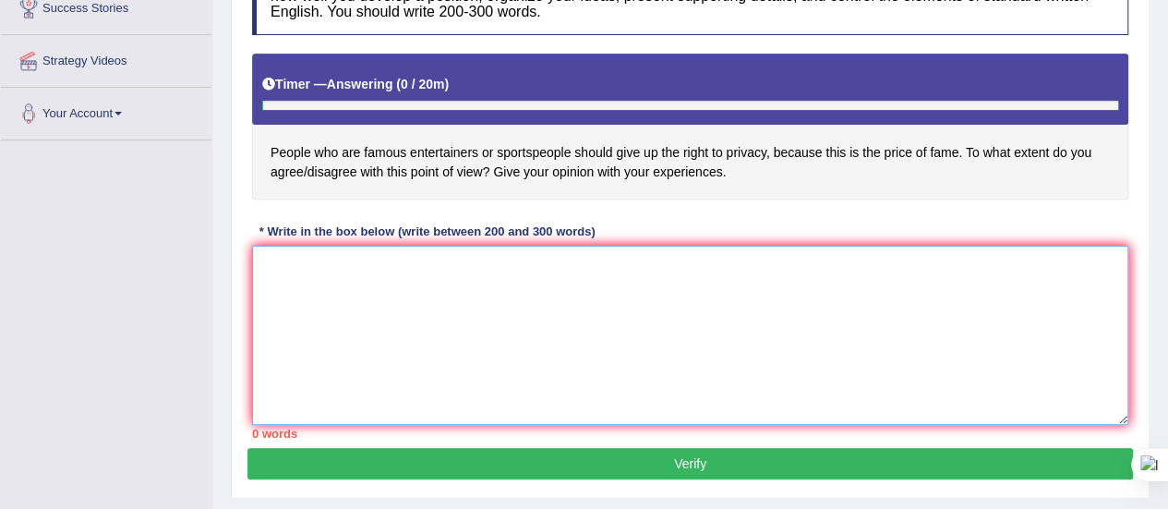
click at [286, 281] on textarea at bounding box center [690, 335] width 876 height 179
paste textarea "In [DATE] complex world there are numerous issues and topics that are going to …"
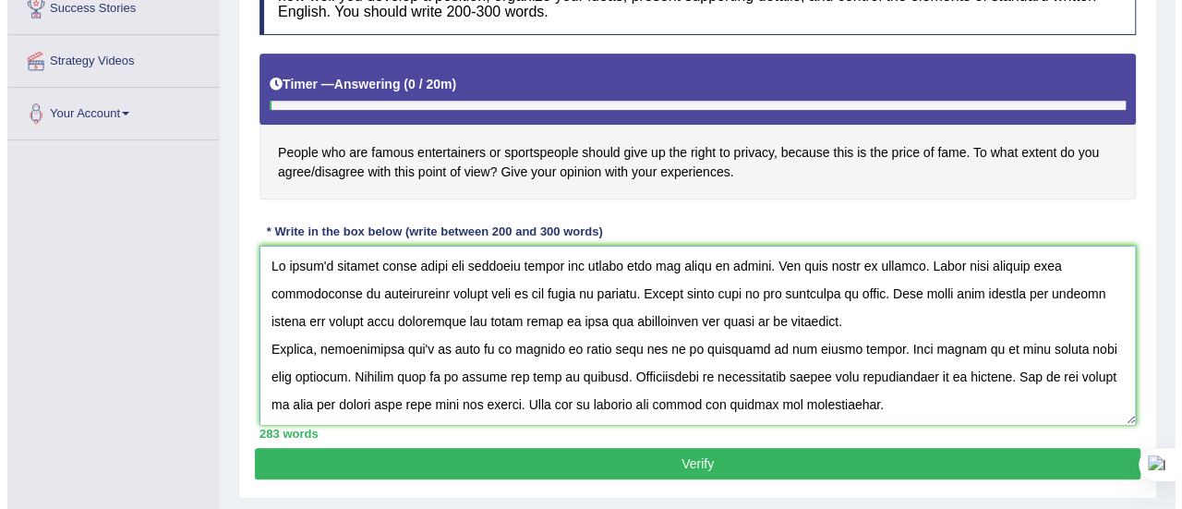
scroll to position [542, 0]
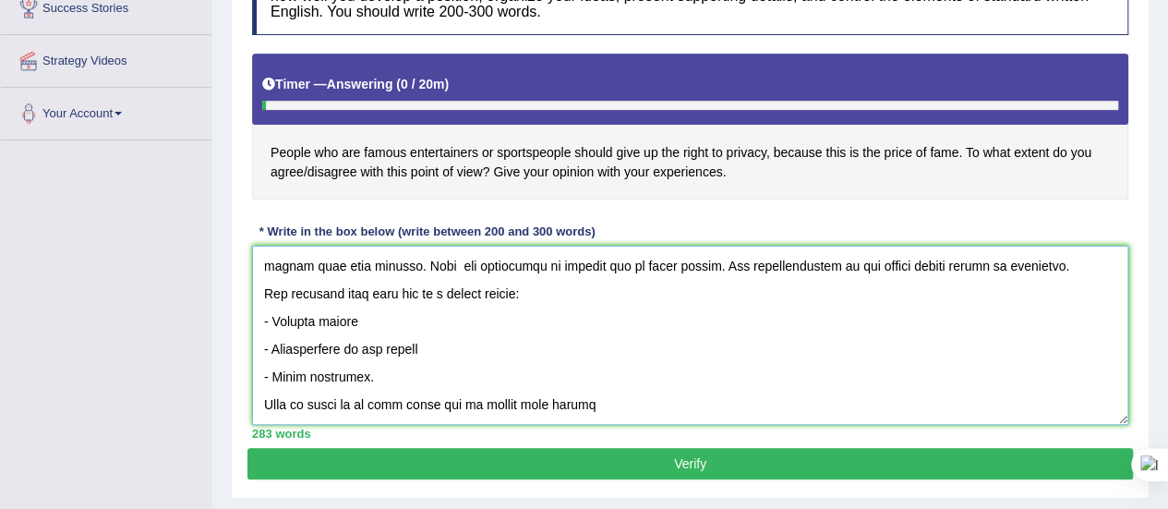
click at [586, 361] on textarea at bounding box center [690, 335] width 876 height 179
type textarea "In [DATE] complex world there are numerous issues and topics that are going to …"
click at [618, 448] on button "Verify" at bounding box center [689, 463] width 885 height 31
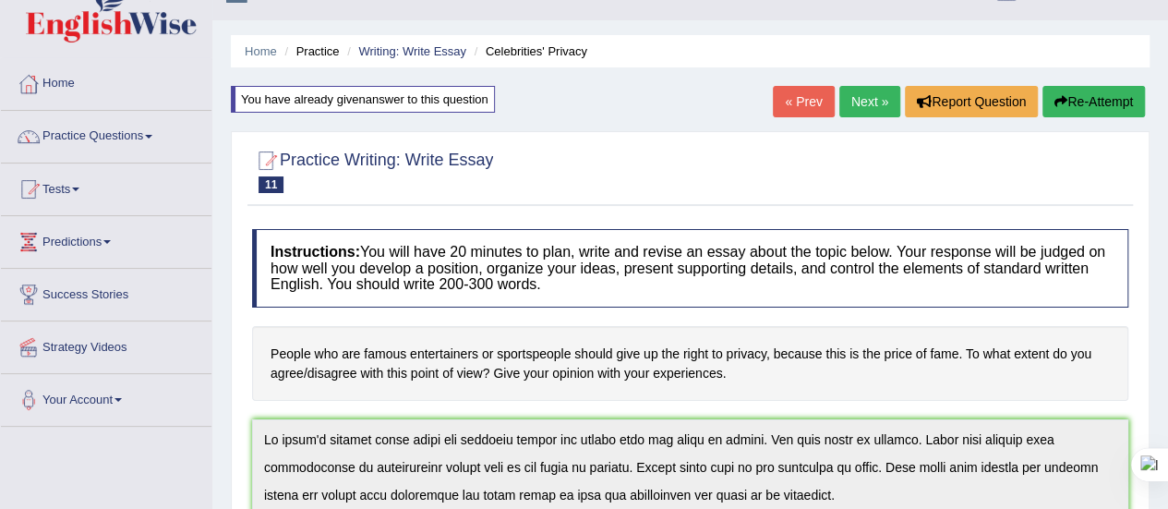
scroll to position [0, 0]
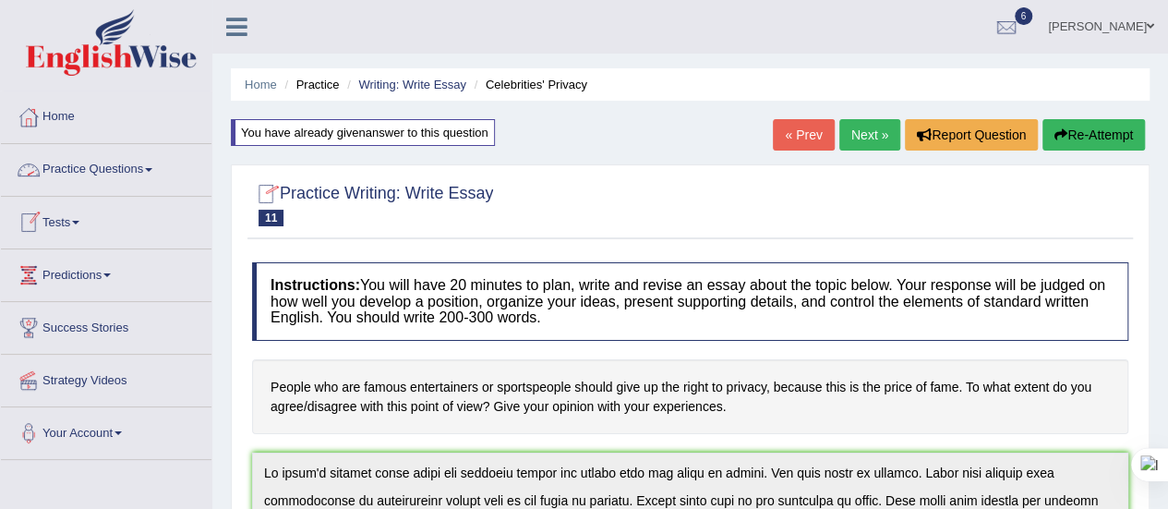
click at [152, 168] on span at bounding box center [148, 170] width 7 height 4
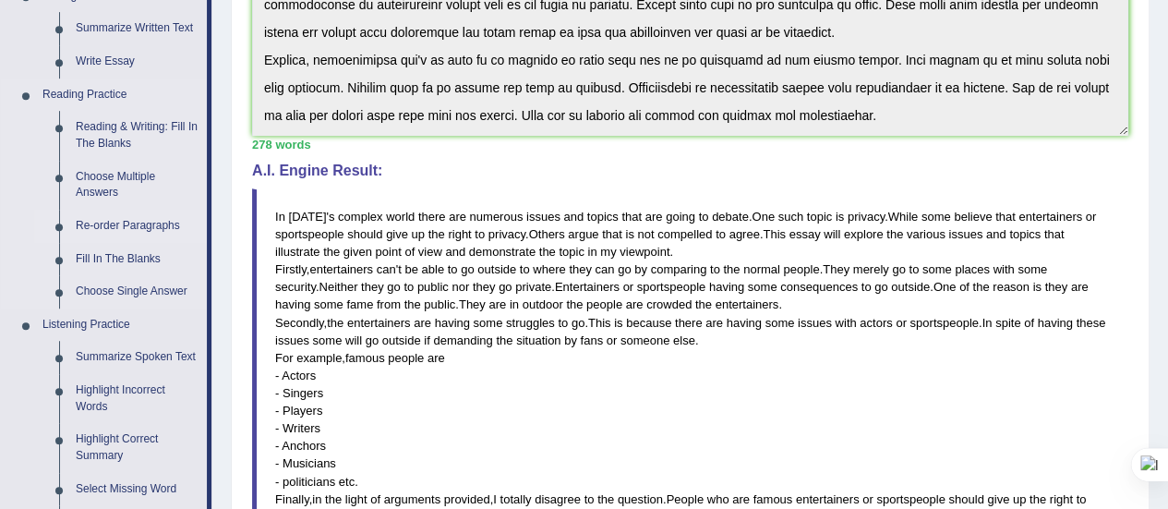
scroll to position [498, 0]
click at [97, 255] on link "Fill In The Blanks" at bounding box center [136, 257] width 139 height 33
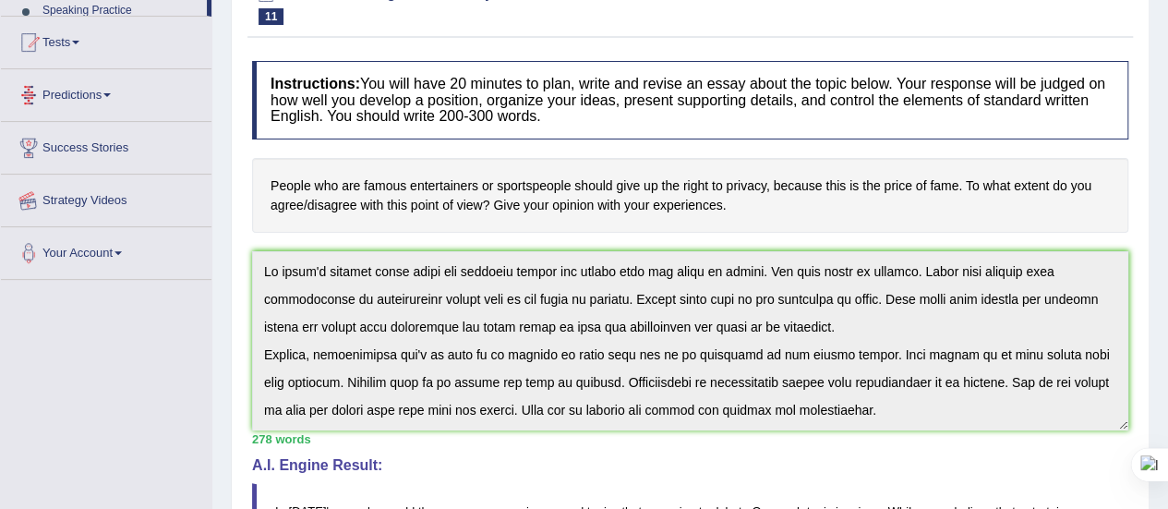
scroll to position [230, 0]
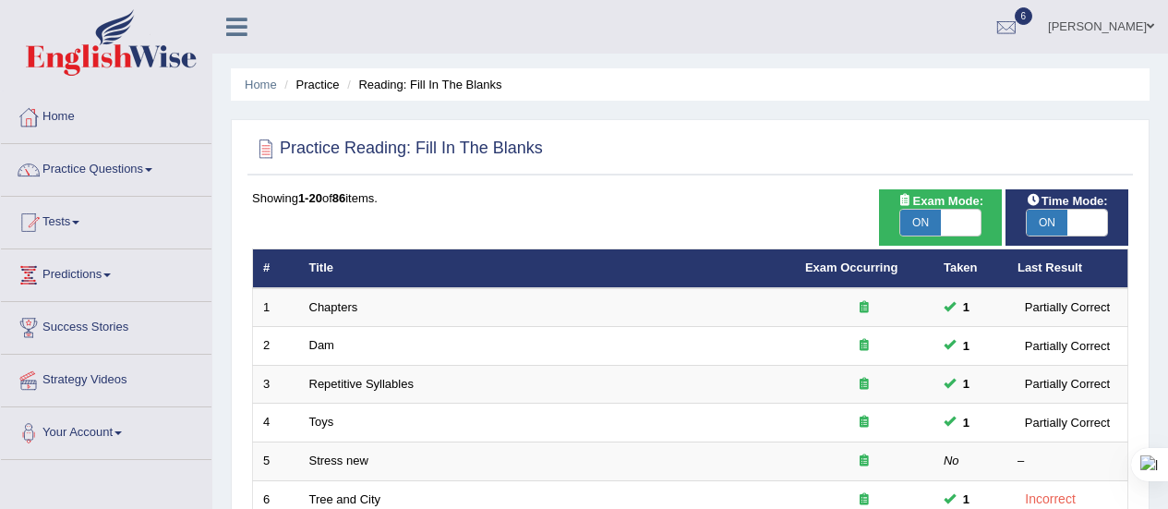
scroll to position [534, 0]
